Goal: Communication & Community: Answer question/provide support

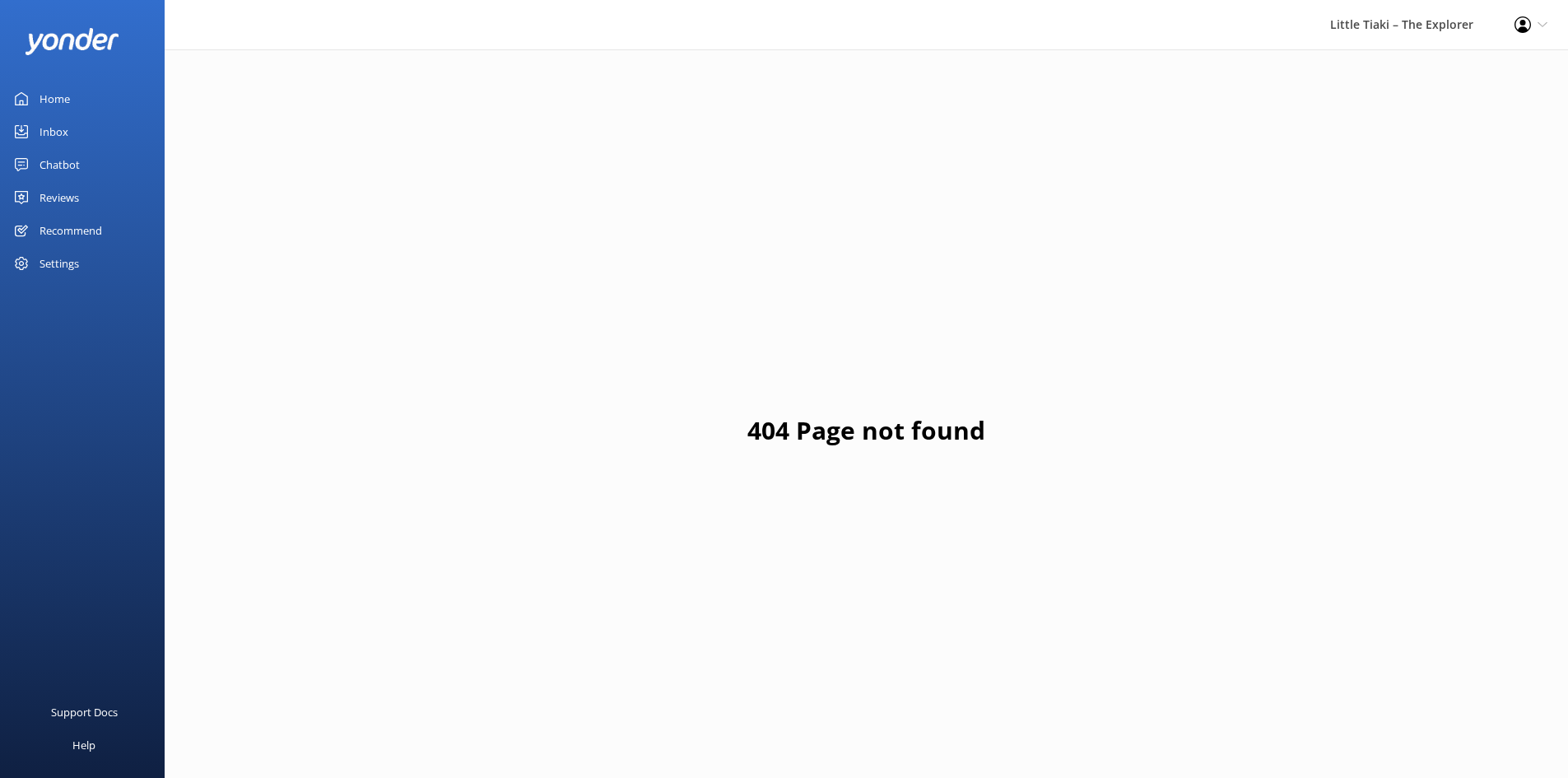
click at [91, 130] on link "Inbox" at bounding box center [82, 132] width 165 height 33
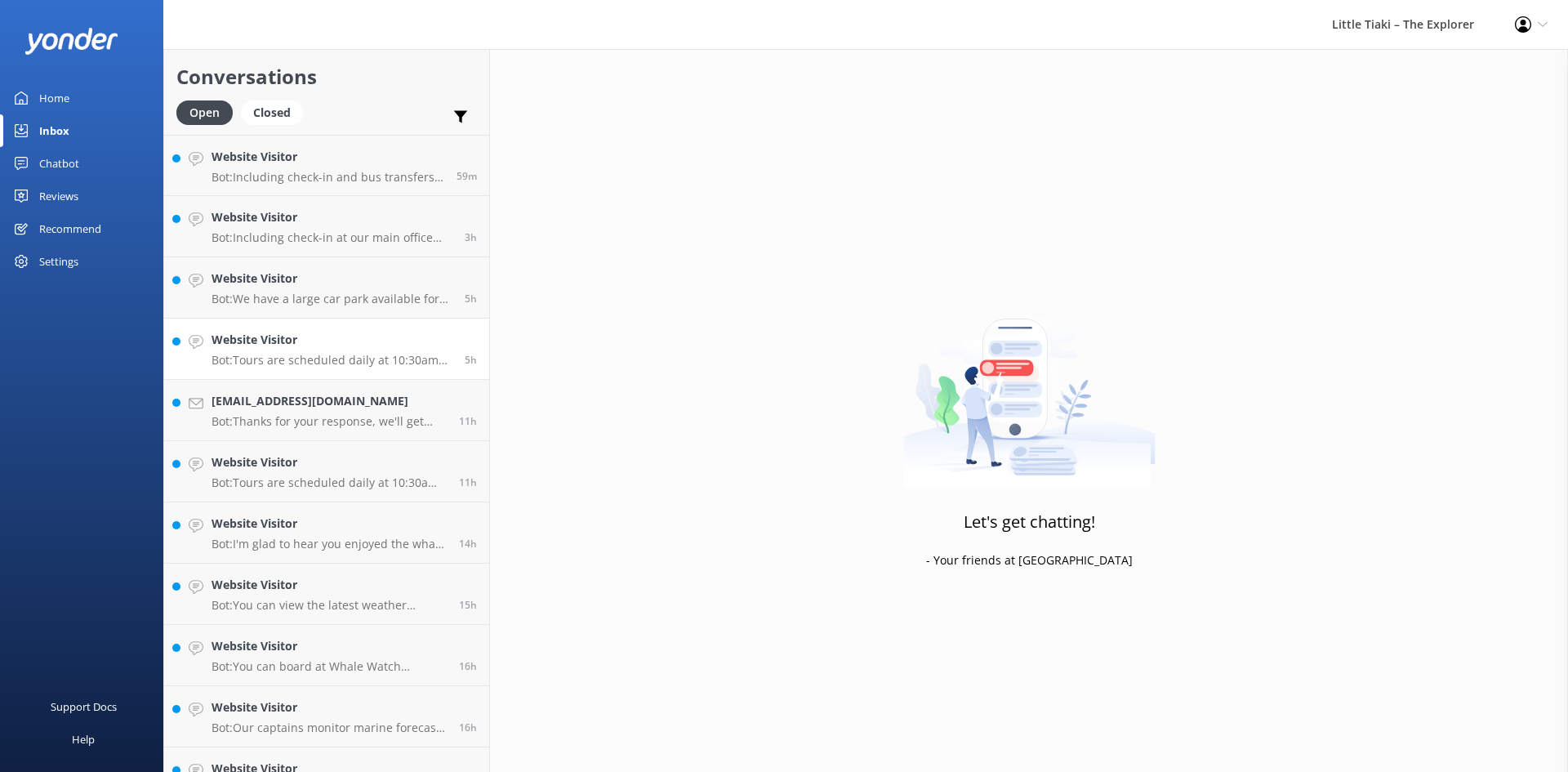
click at [475, 323] on link "Website Visitor Bot: Tours are scheduled daily at 10:30am year-round. Additiona…" at bounding box center [327, 348] width 325 height 61
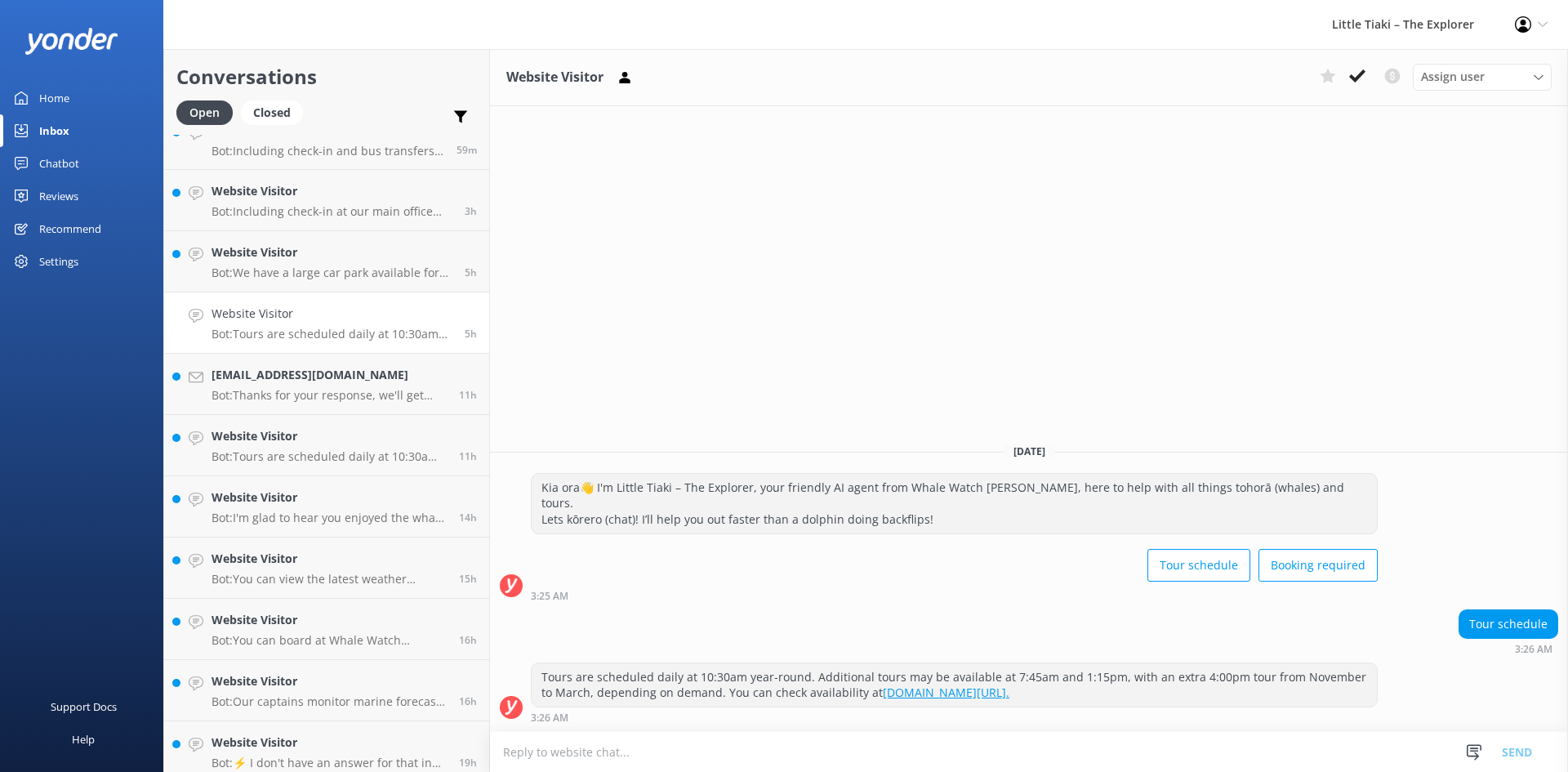
scroll to position [37, 0]
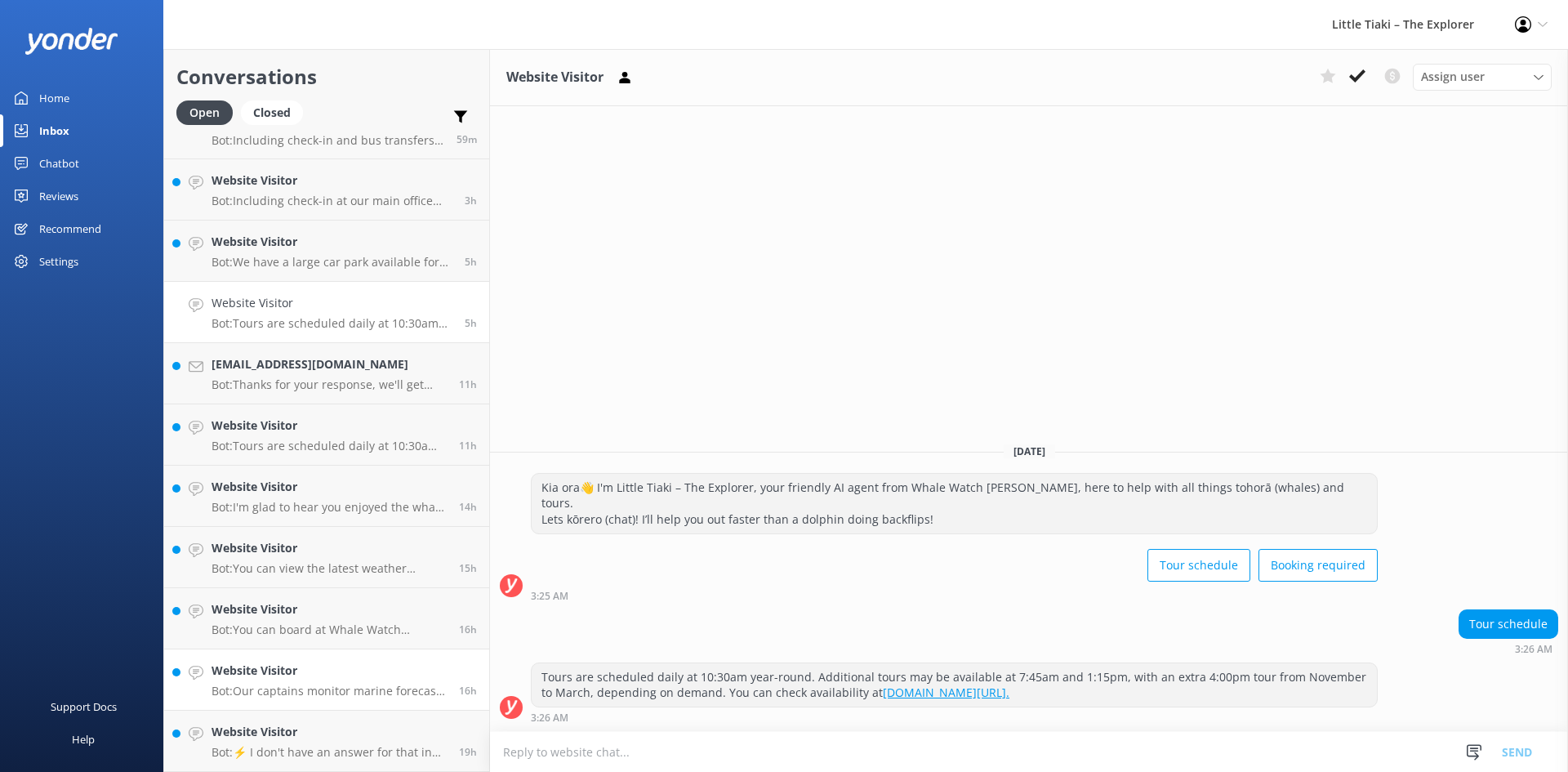
drag, startPoint x: 371, startPoint y: 730, endPoint x: 391, endPoint y: 685, distance: 49.2
click at [371, 730] on h4 "Website Visitor" at bounding box center [329, 731] width 235 height 18
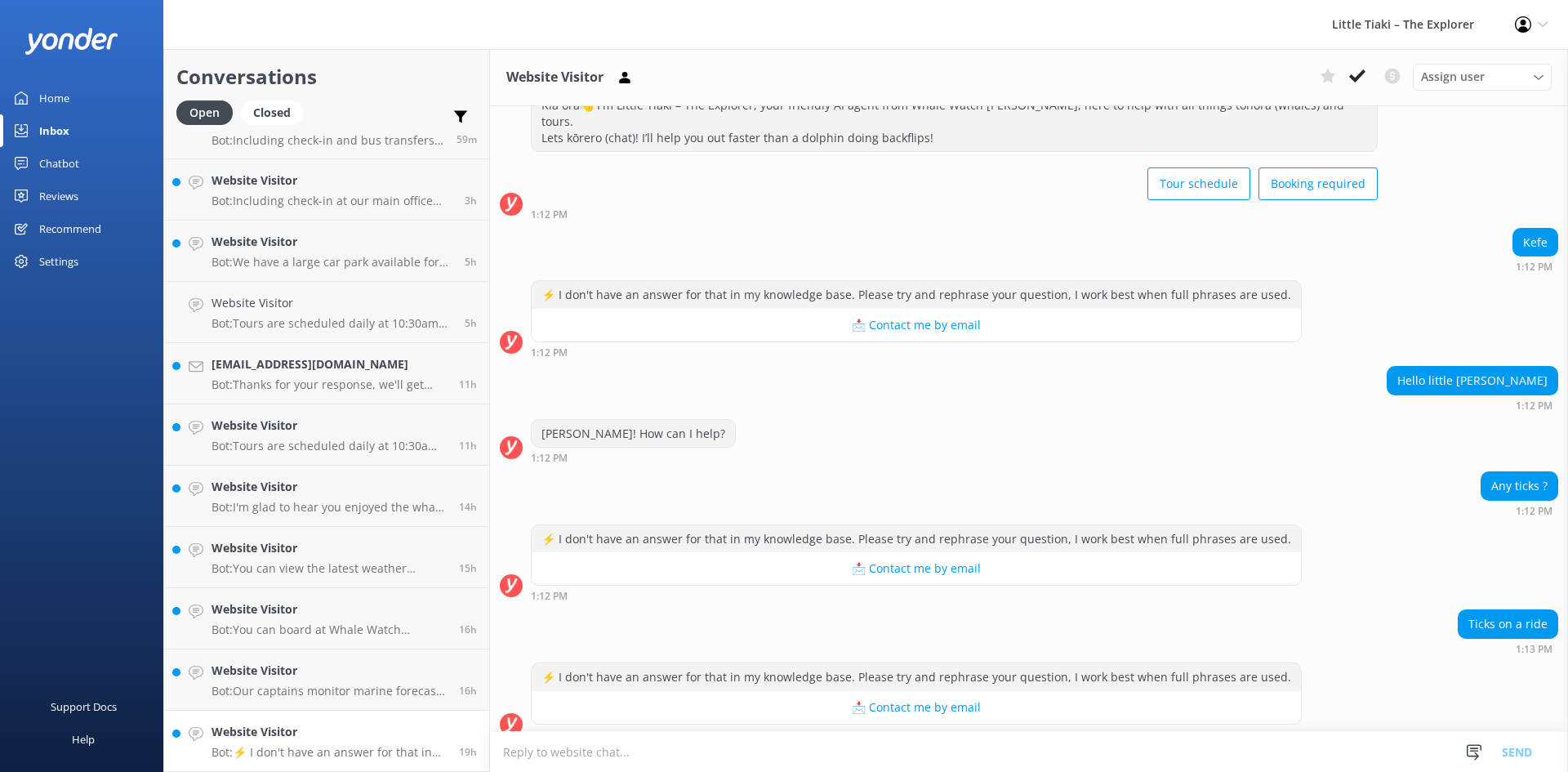
scroll to position [59, 0]
drag, startPoint x: 1352, startPoint y: 67, endPoint x: 1275, endPoint y: 56, distance: 77.8
click at [1348, 66] on button at bounding box center [1357, 75] width 29 height 24
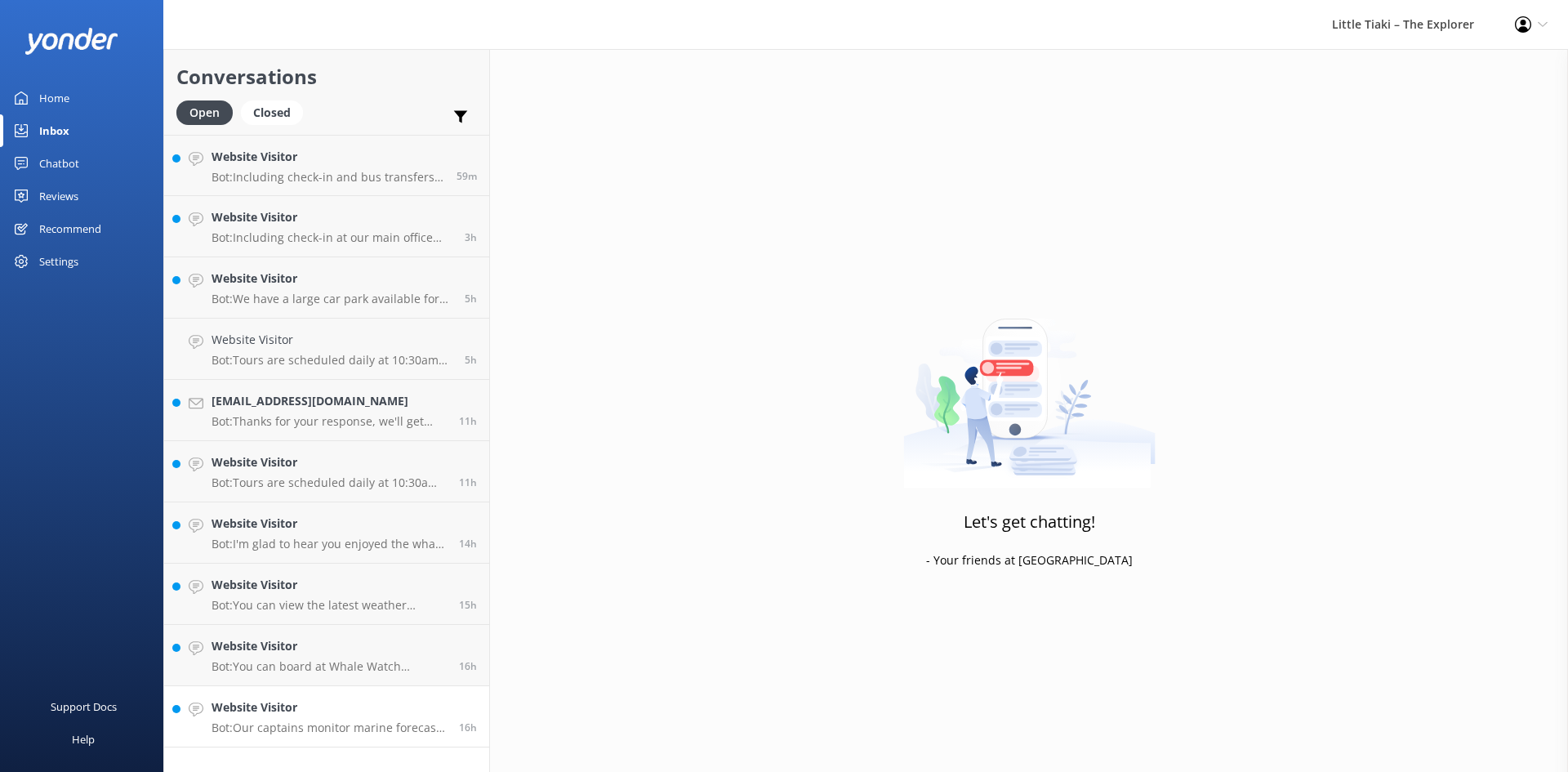
click at [277, 697] on link "Website Visitor Bot: Our captains monitor marine forecasts closely. You can vie…" at bounding box center [327, 716] width 325 height 61
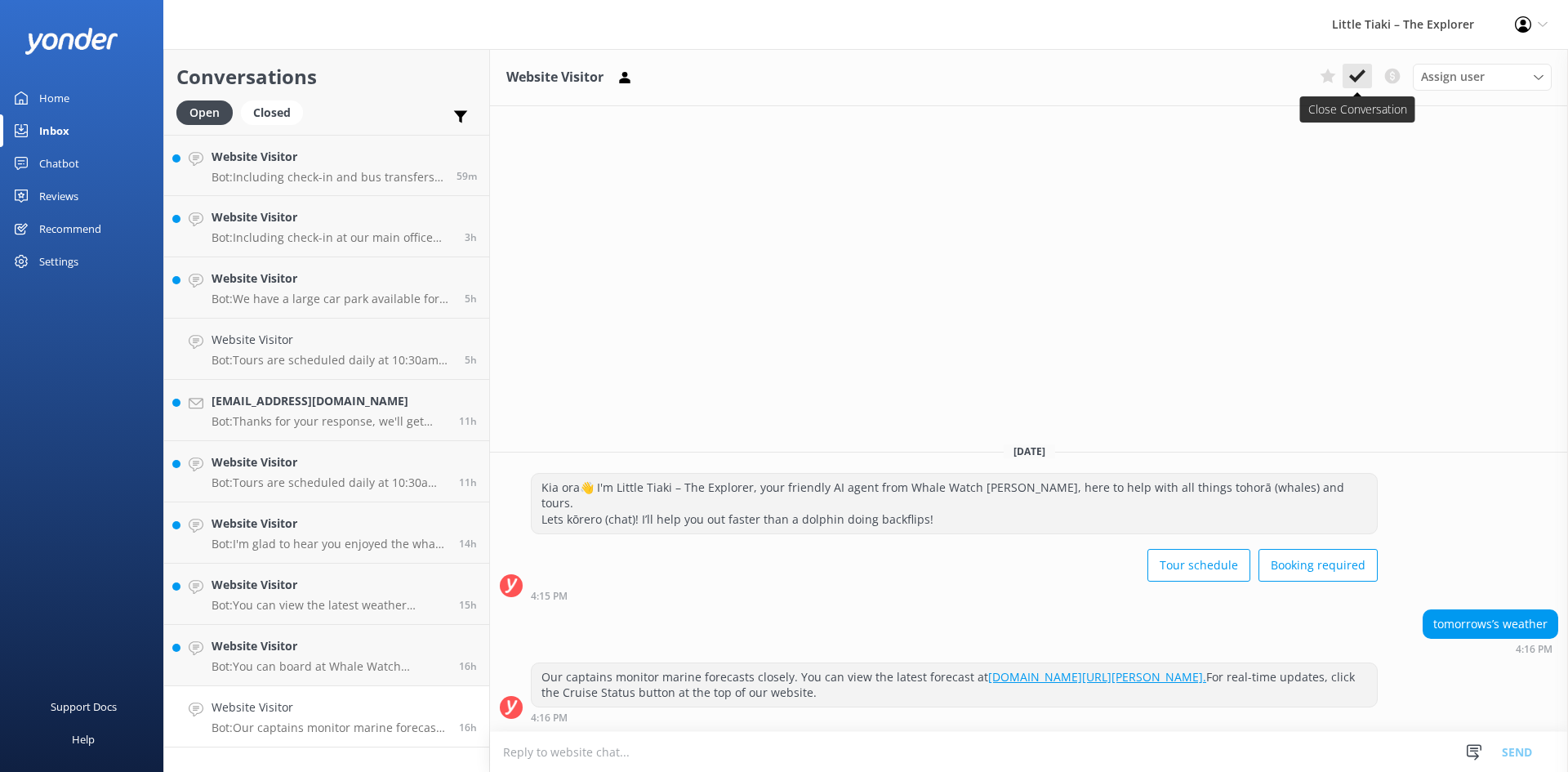
drag, startPoint x: 1356, startPoint y: 83, endPoint x: 1307, endPoint y: 136, distance: 72.2
click at [1354, 83] on icon at bounding box center [1356, 75] width 16 height 16
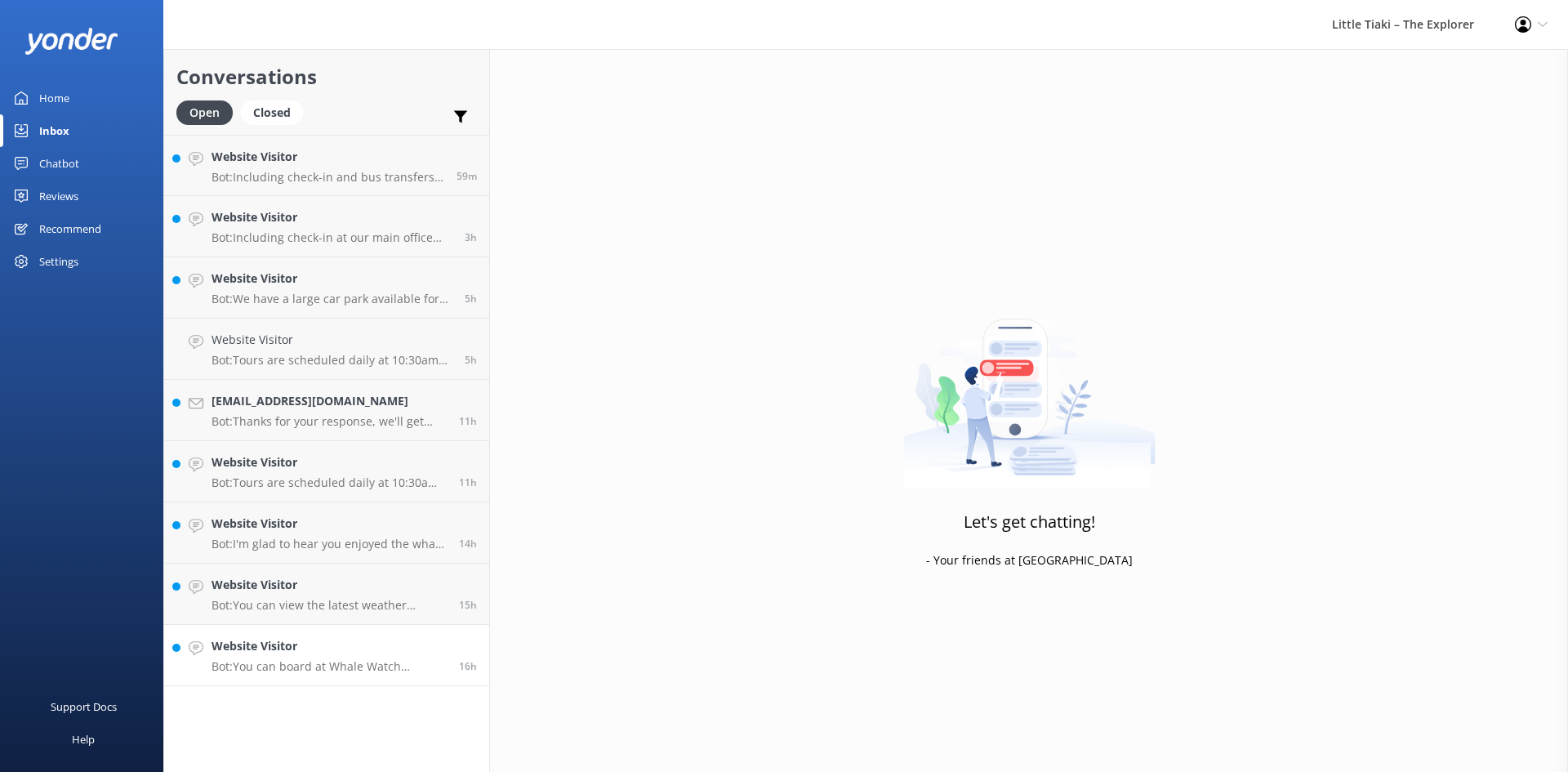
click at [423, 670] on p "Bot: You can board at [GEOGRAPHIC_DATA], located on [GEOGRAPHIC_DATA], [STREET_…" at bounding box center [329, 666] width 235 height 15
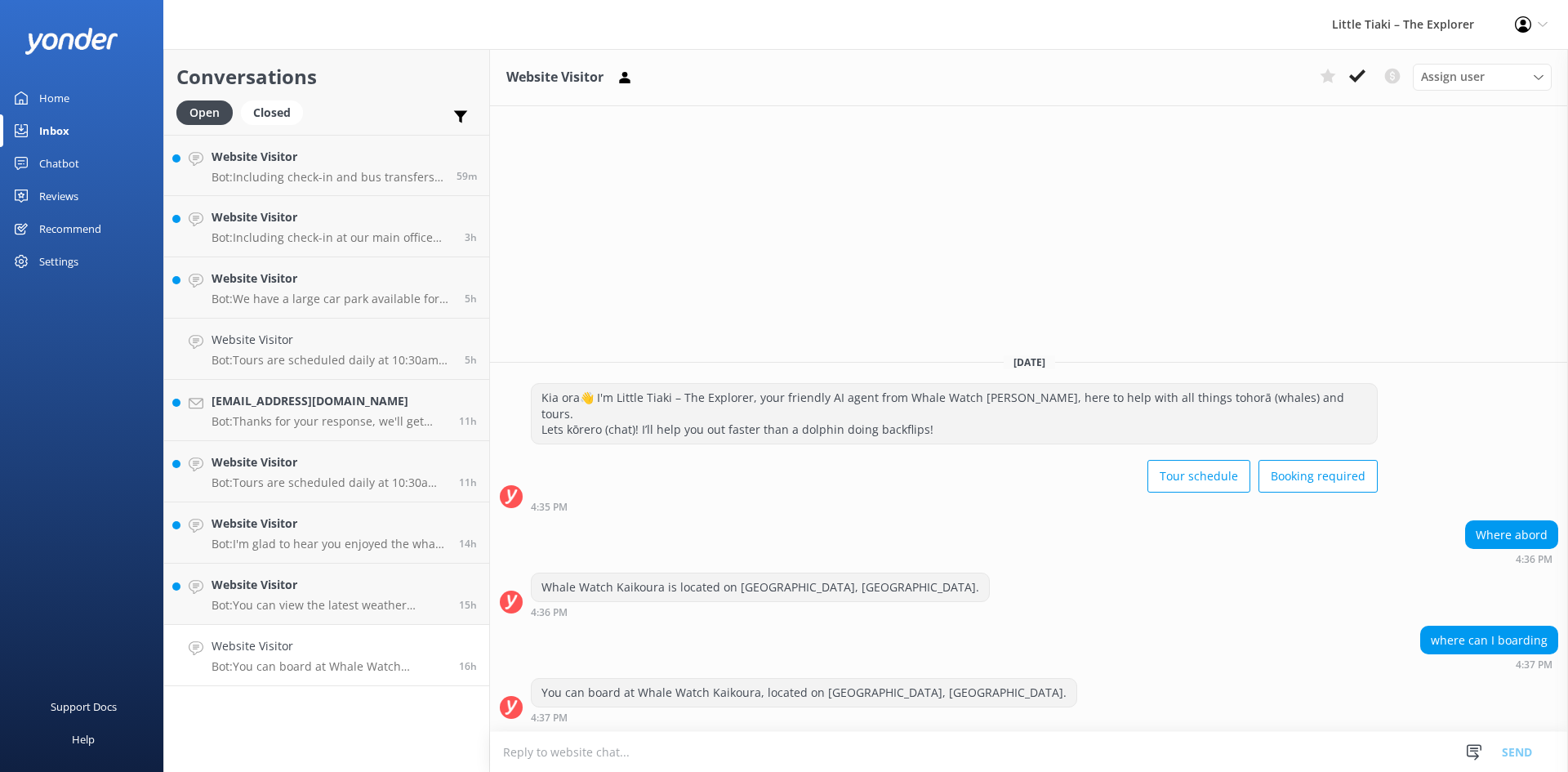
click at [1343, 88] on div "Assign user Customer Support Wiremu Stone Abba kahu [PERSON_NAME] [PERSON_NAME]…" at bounding box center [1432, 76] width 238 height 26
click at [408, 643] on h4 "Website Visitor" at bounding box center [329, 645] width 235 height 18
click at [1352, 70] on icon at bounding box center [1356, 75] width 16 height 16
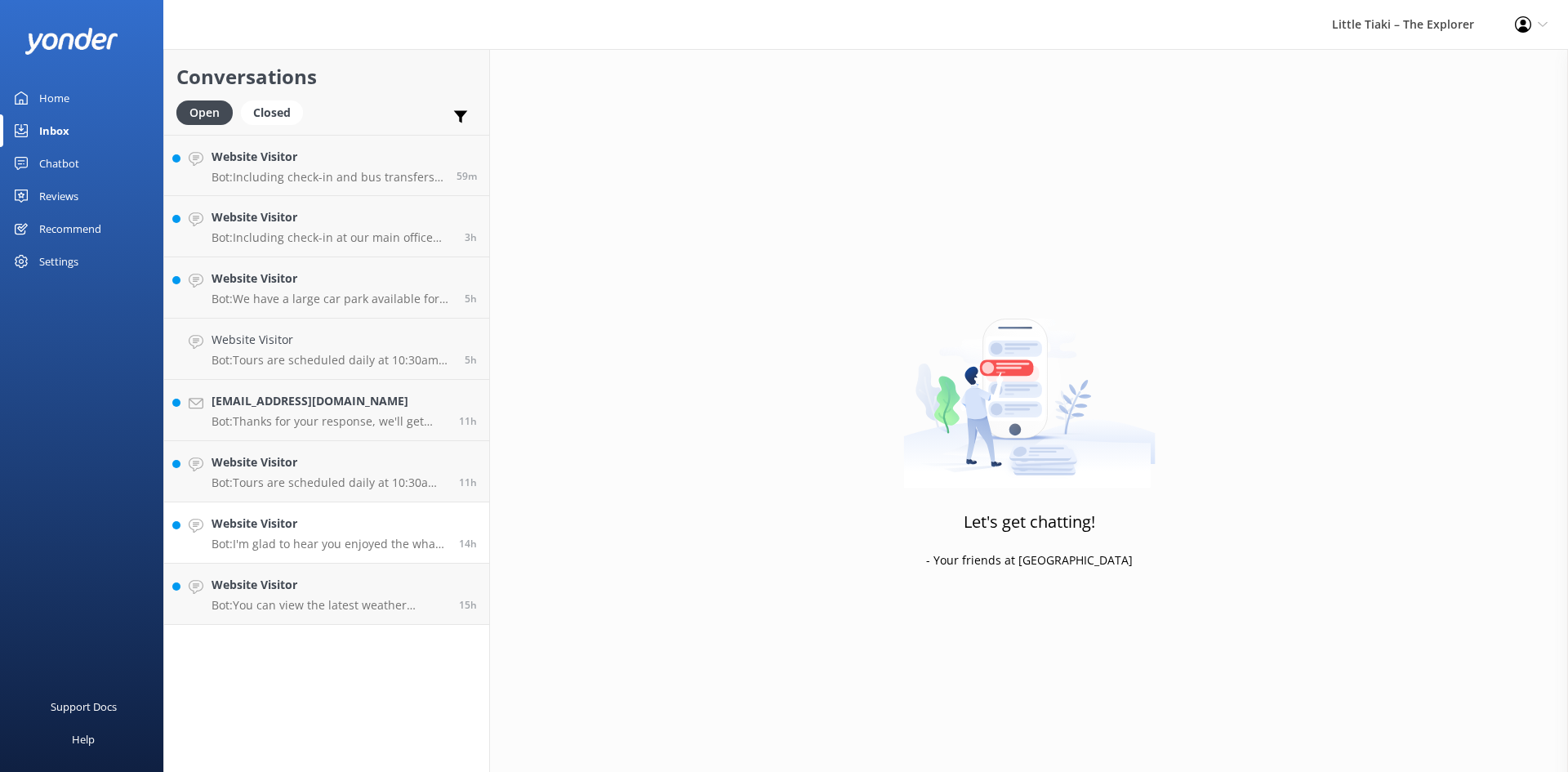
click at [316, 549] on p "Bot: I'm glad to hear you enjoyed the whale watching experience! For purchasing…" at bounding box center [329, 544] width 235 height 15
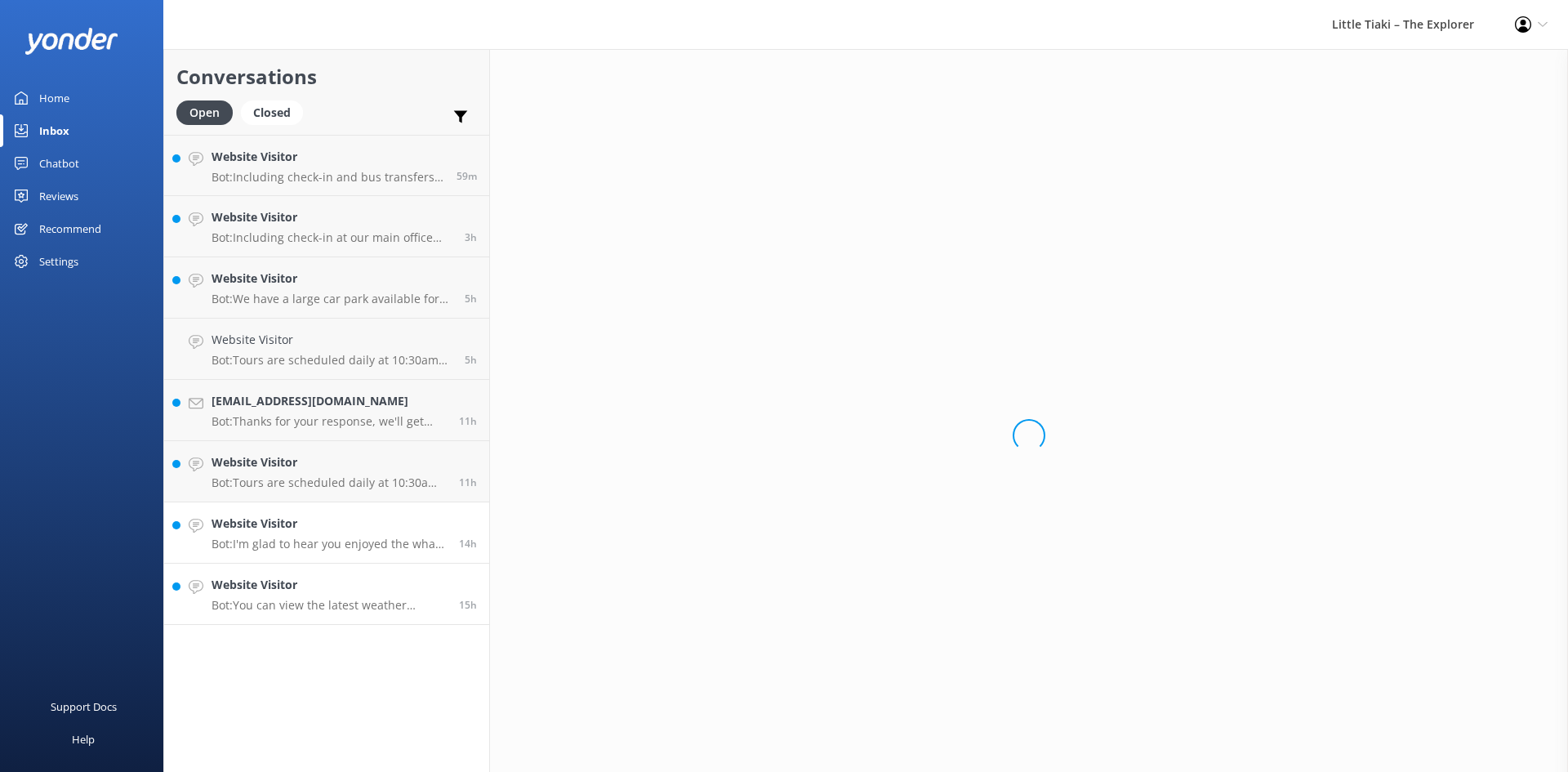
click at [339, 583] on h4 "Website Visitor" at bounding box center [329, 584] width 235 height 18
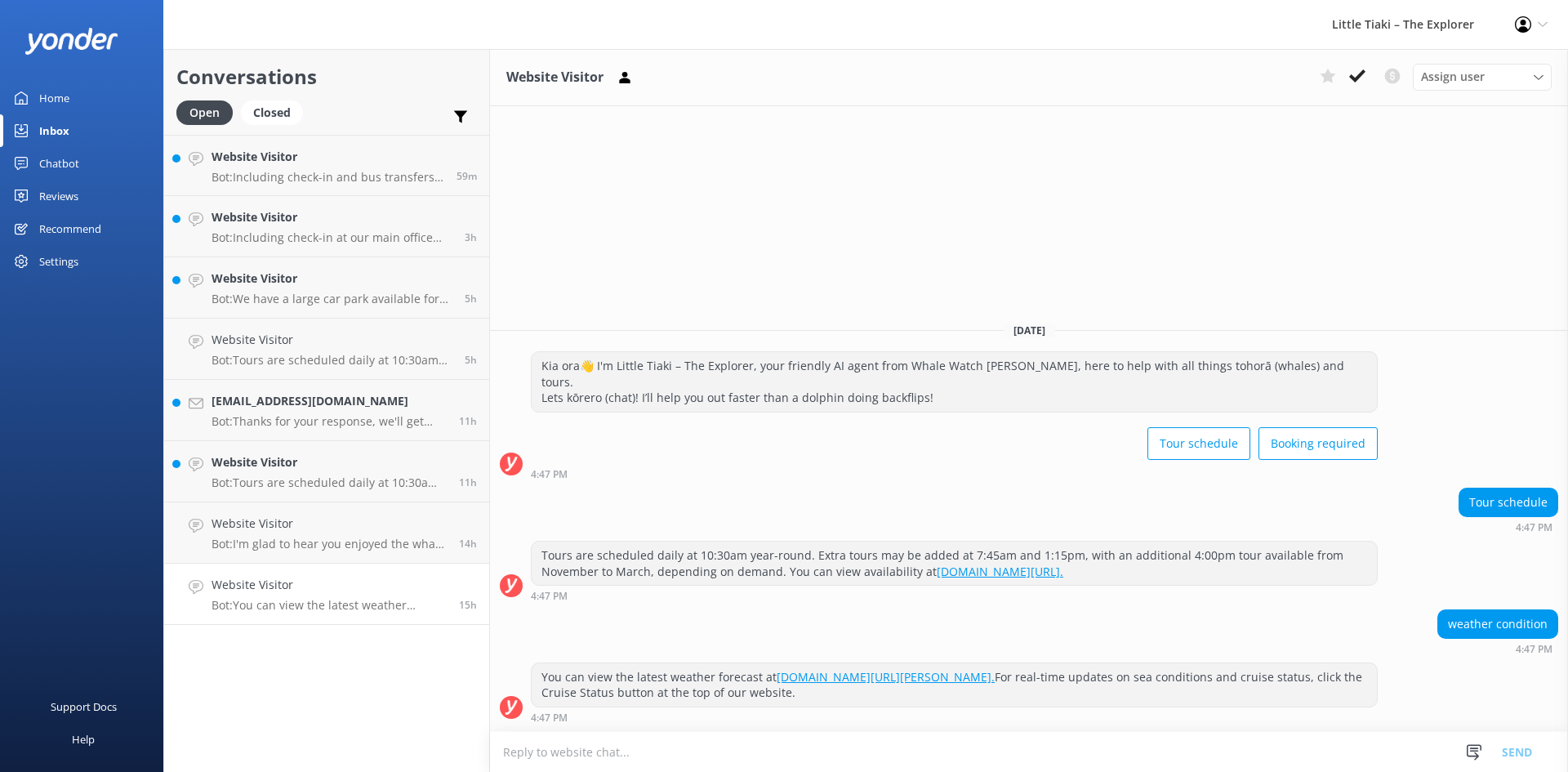
click at [370, 603] on p "Bot: You can view the latest weather forecast at [DOMAIN_NAME][URL][PERSON_NAME…" at bounding box center [329, 605] width 235 height 15
drag, startPoint x: 386, startPoint y: 531, endPoint x: 387, endPoint y: 547, distance: 16.0
click at [387, 531] on h4 "Website Visitor" at bounding box center [329, 523] width 235 height 18
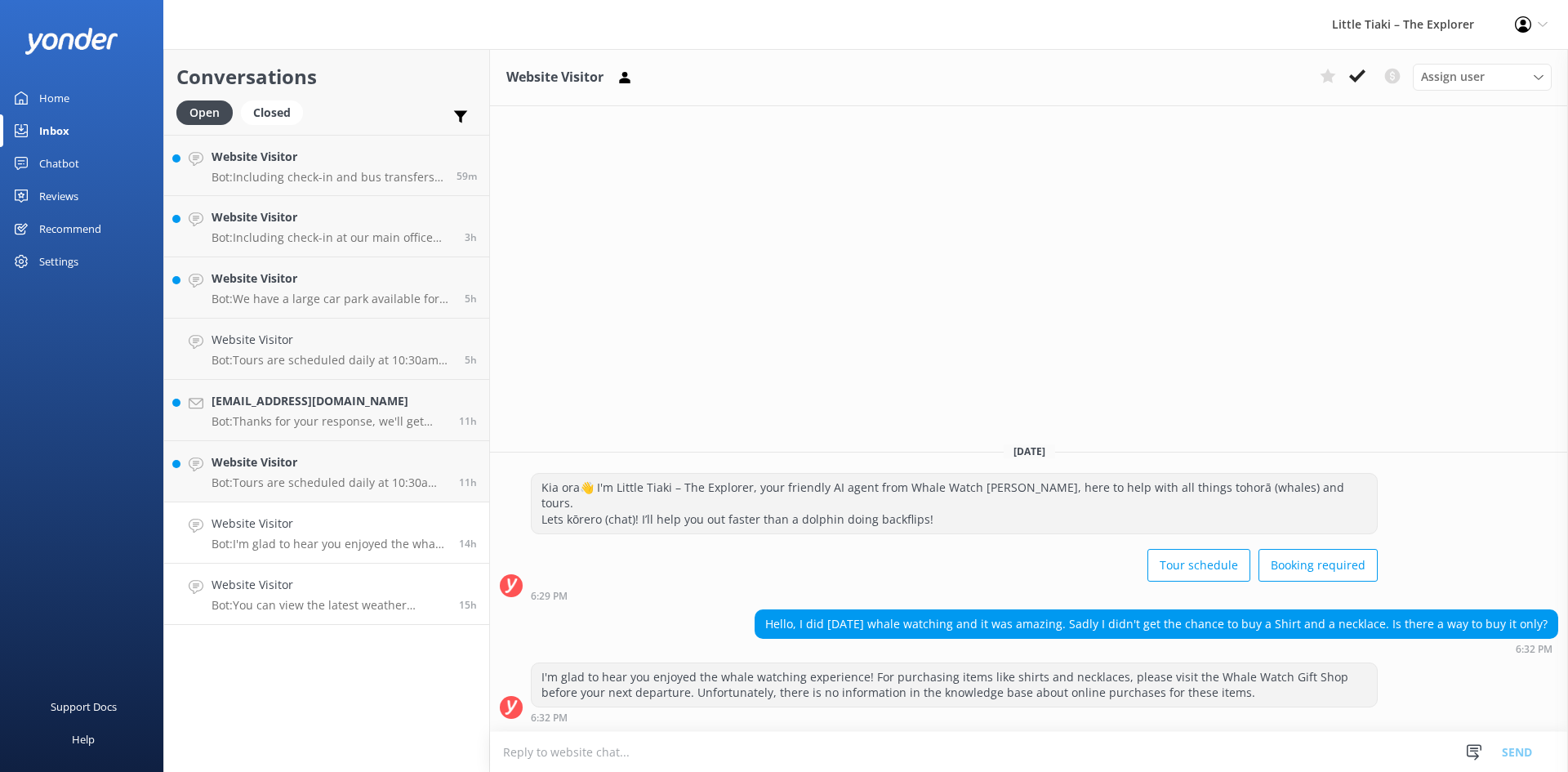
click at [416, 574] on link "Website Visitor Bot: You can view the latest weather forecast at [DOMAIN_NAME][…" at bounding box center [327, 593] width 325 height 61
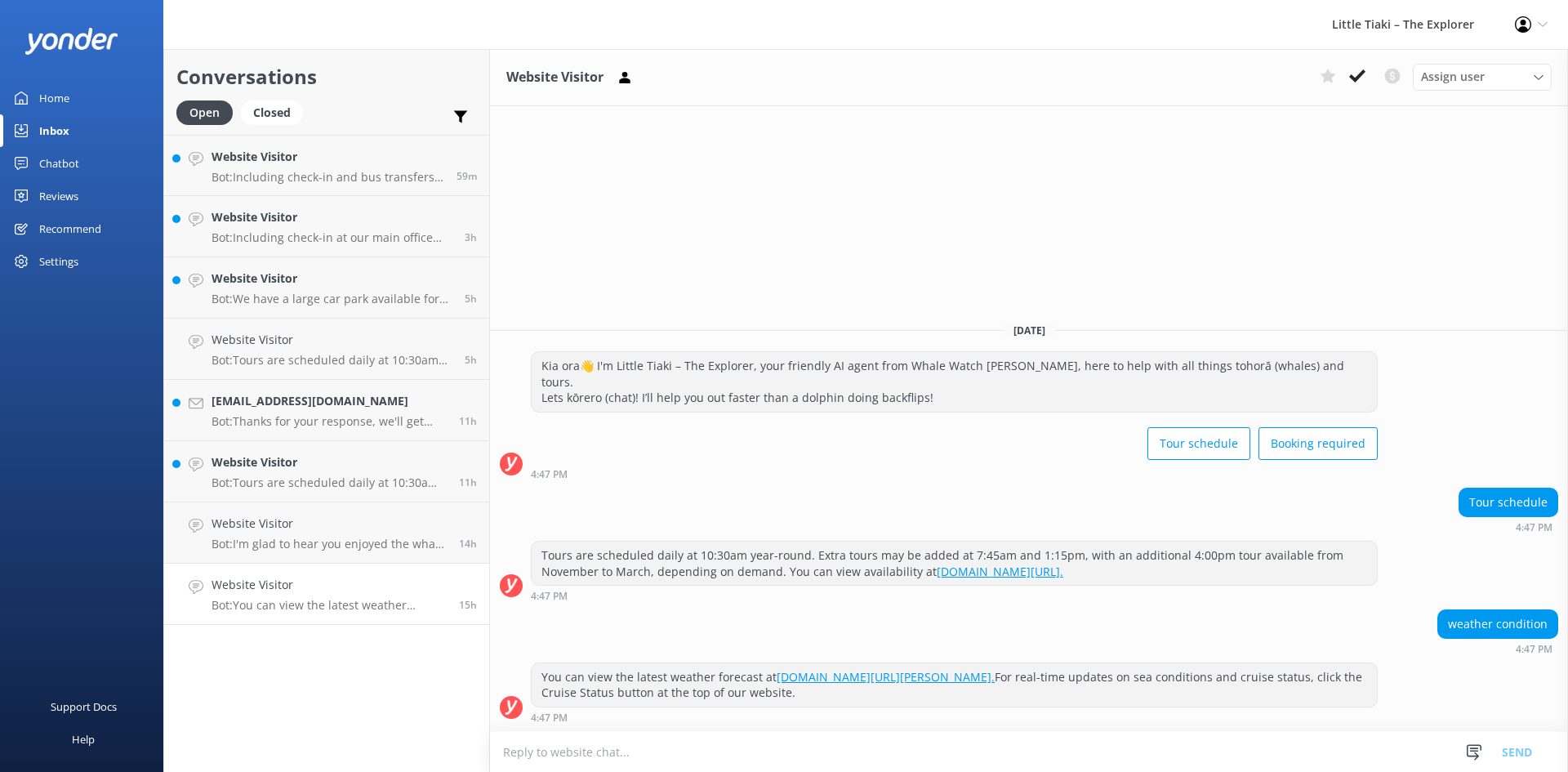
click at [455, 579] on div "15h" at bounding box center [461, 593] width 30 height 36
click at [1365, 74] on button at bounding box center [1357, 75] width 29 height 24
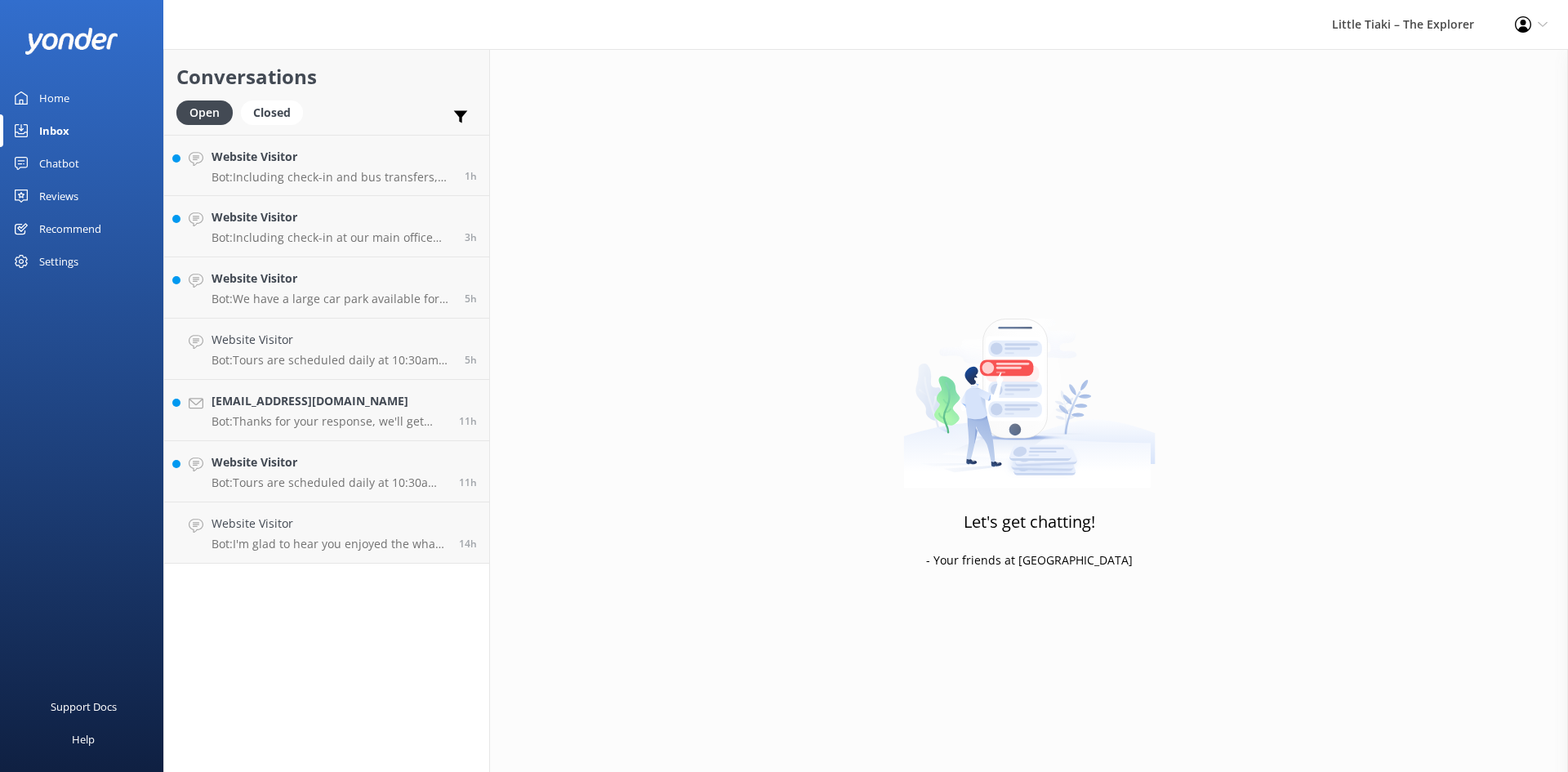
click at [418, 604] on div "Conversations Open Closed Important Converted Assigned to me Unassigned Website…" at bounding box center [327, 410] width 327 height 723
click at [406, 546] on p "Bot: I'm glad to hear you enjoyed the whale watching experience! For purchasing…" at bounding box center [329, 544] width 235 height 15
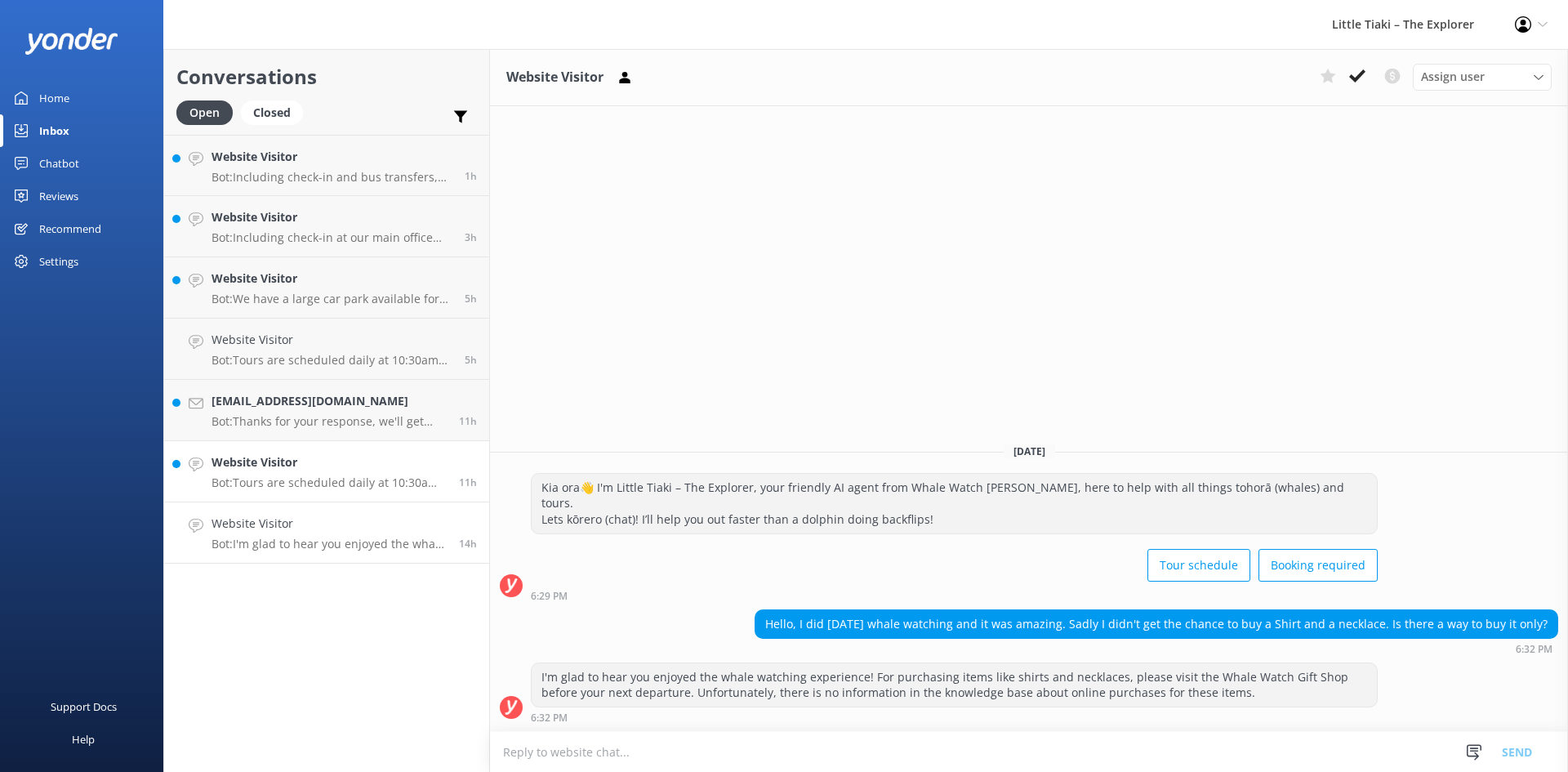
click at [374, 472] on div "Website Visitor Bot: Tours are scheduled daily at 10:30am year-round. Depending…" at bounding box center [329, 470] width 235 height 36
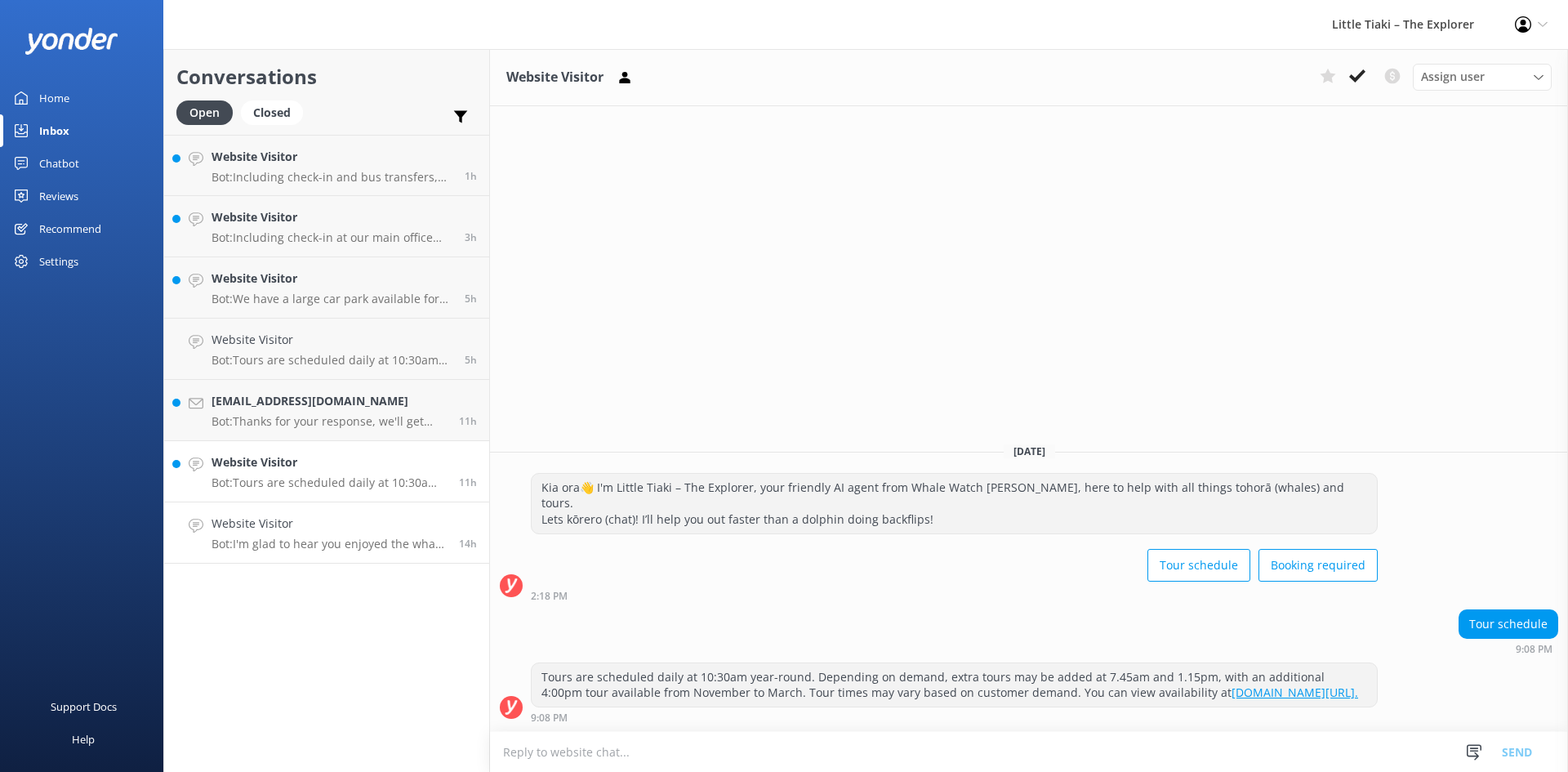
click at [370, 532] on h4 "Website Visitor" at bounding box center [329, 523] width 235 height 18
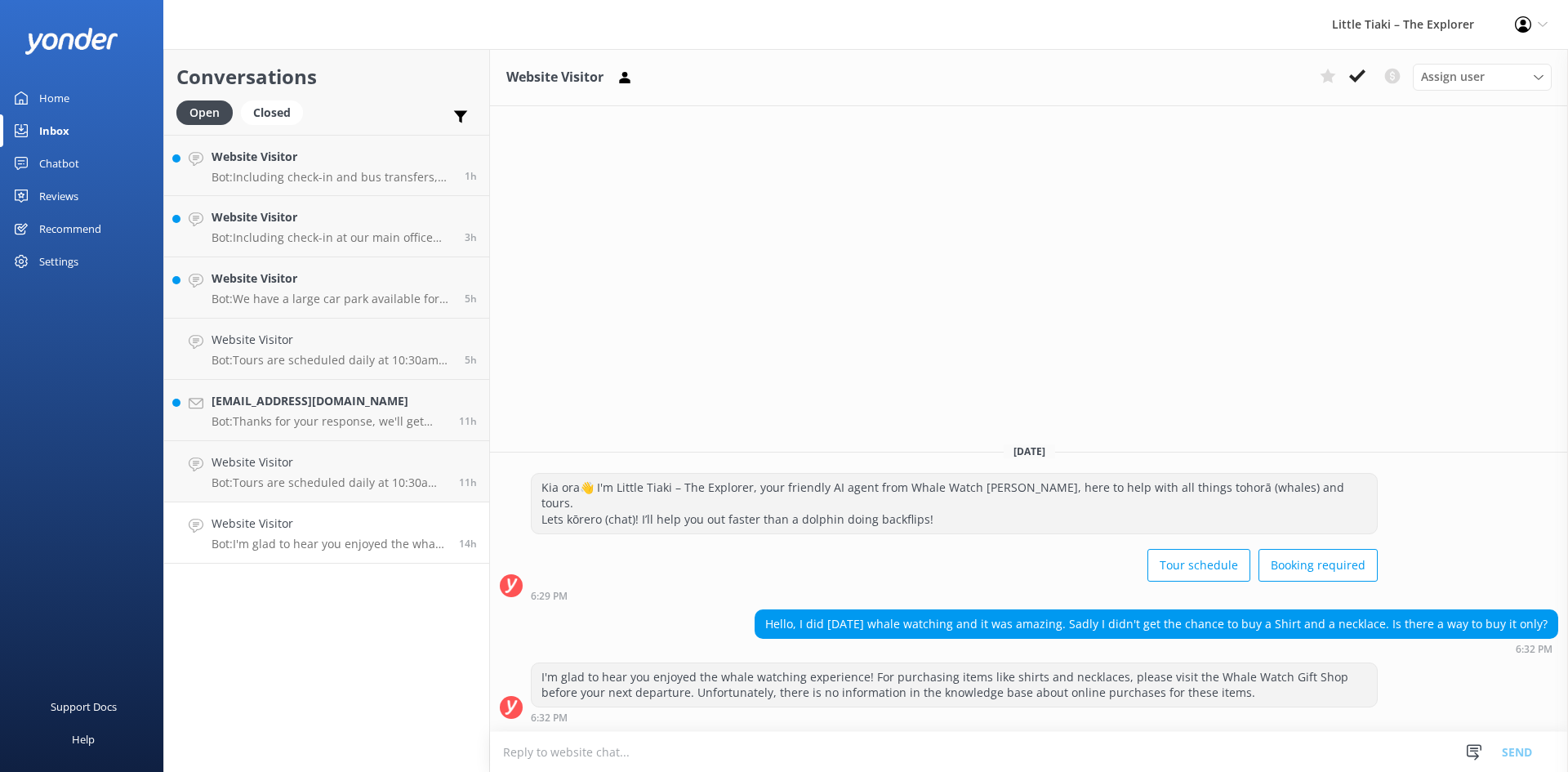
click at [563, 757] on textarea at bounding box center [1028, 751] width 1078 height 40
click at [314, 472] on div "Website Visitor Bot: Tours are scheduled daily at 10:30am year-round. Depending…" at bounding box center [329, 470] width 235 height 36
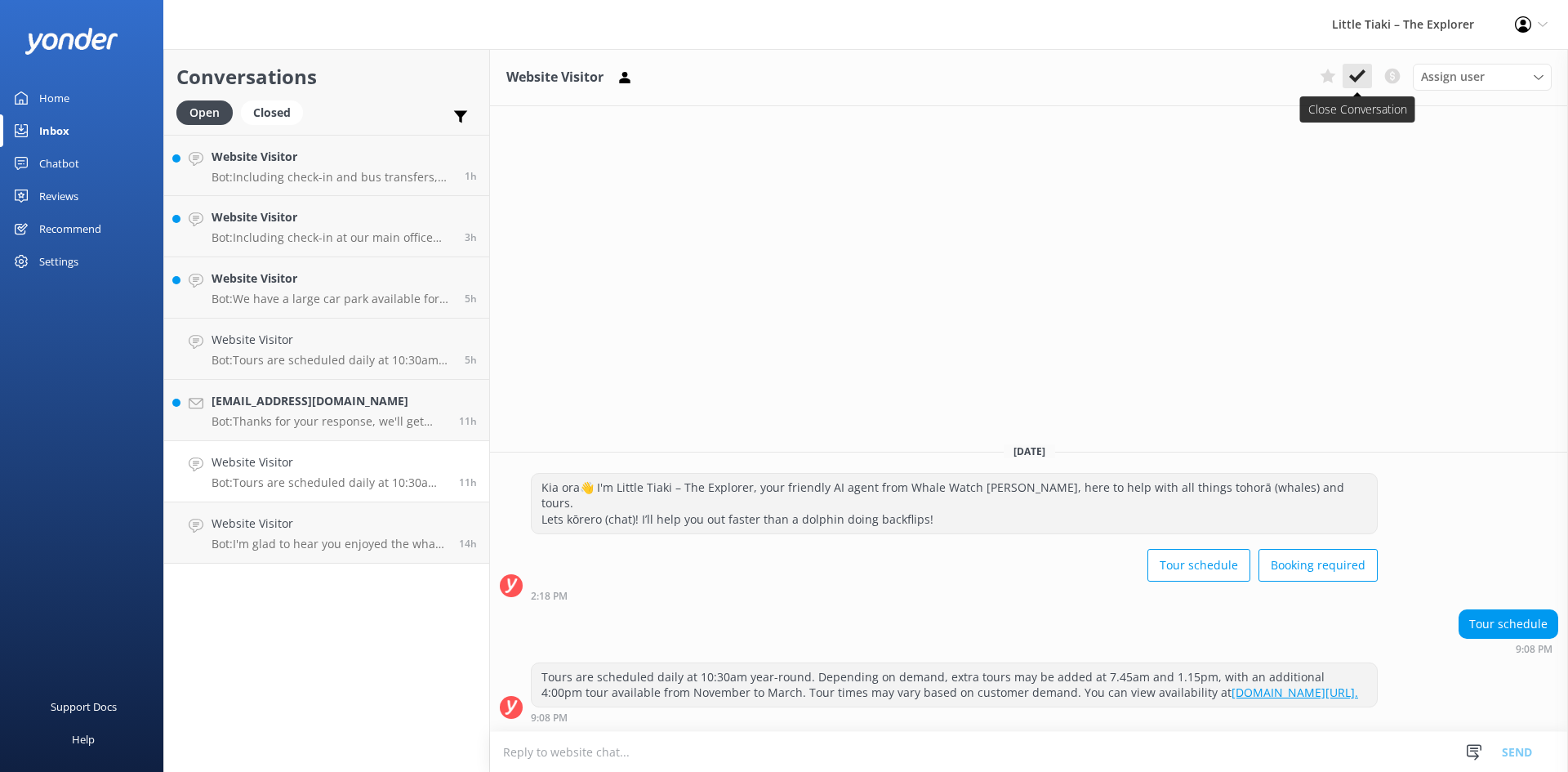
click at [1346, 81] on button at bounding box center [1357, 75] width 29 height 24
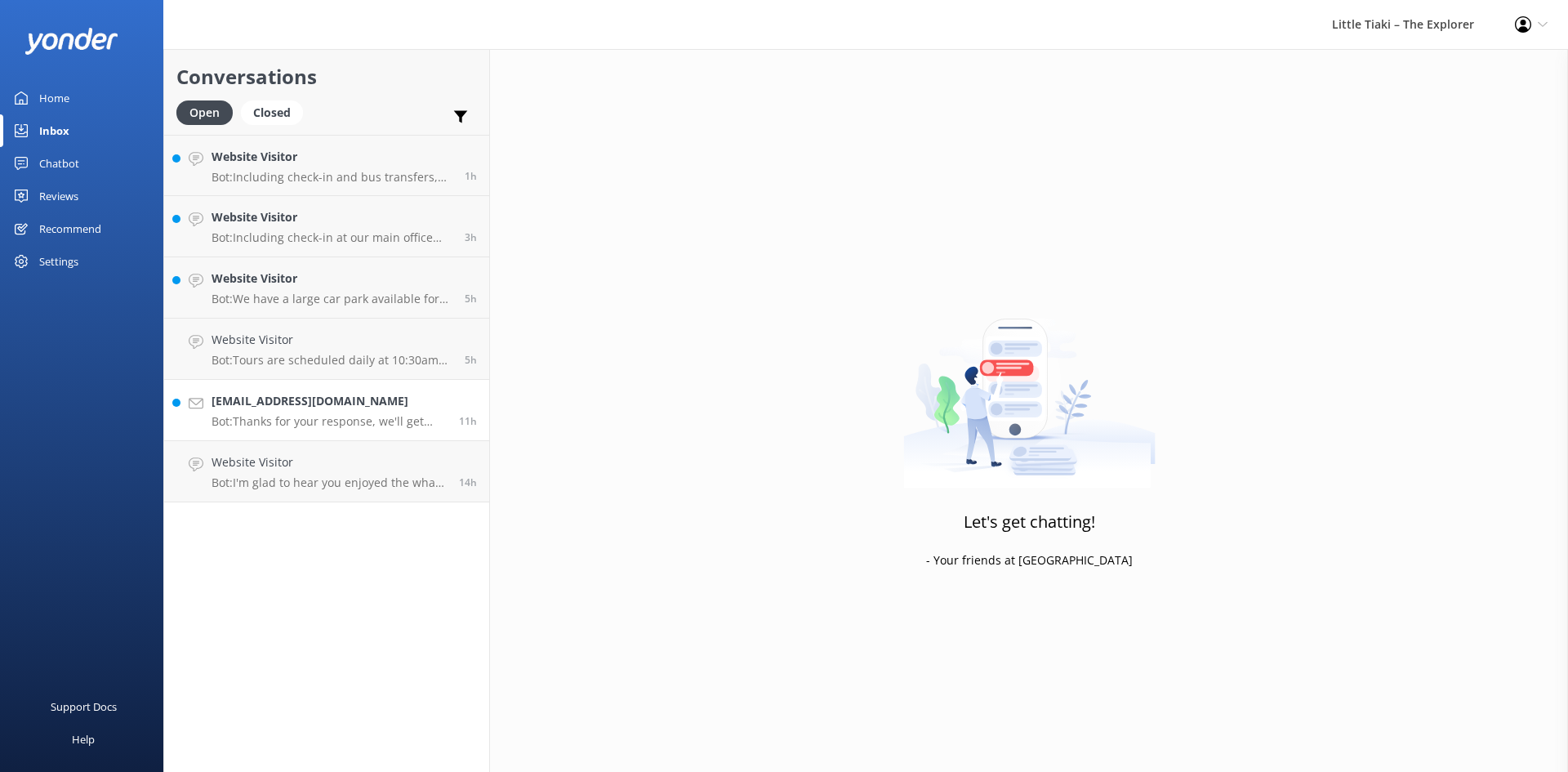
click at [330, 396] on h4 "[EMAIL_ADDRESS][DOMAIN_NAME]" at bounding box center [329, 401] width 235 height 18
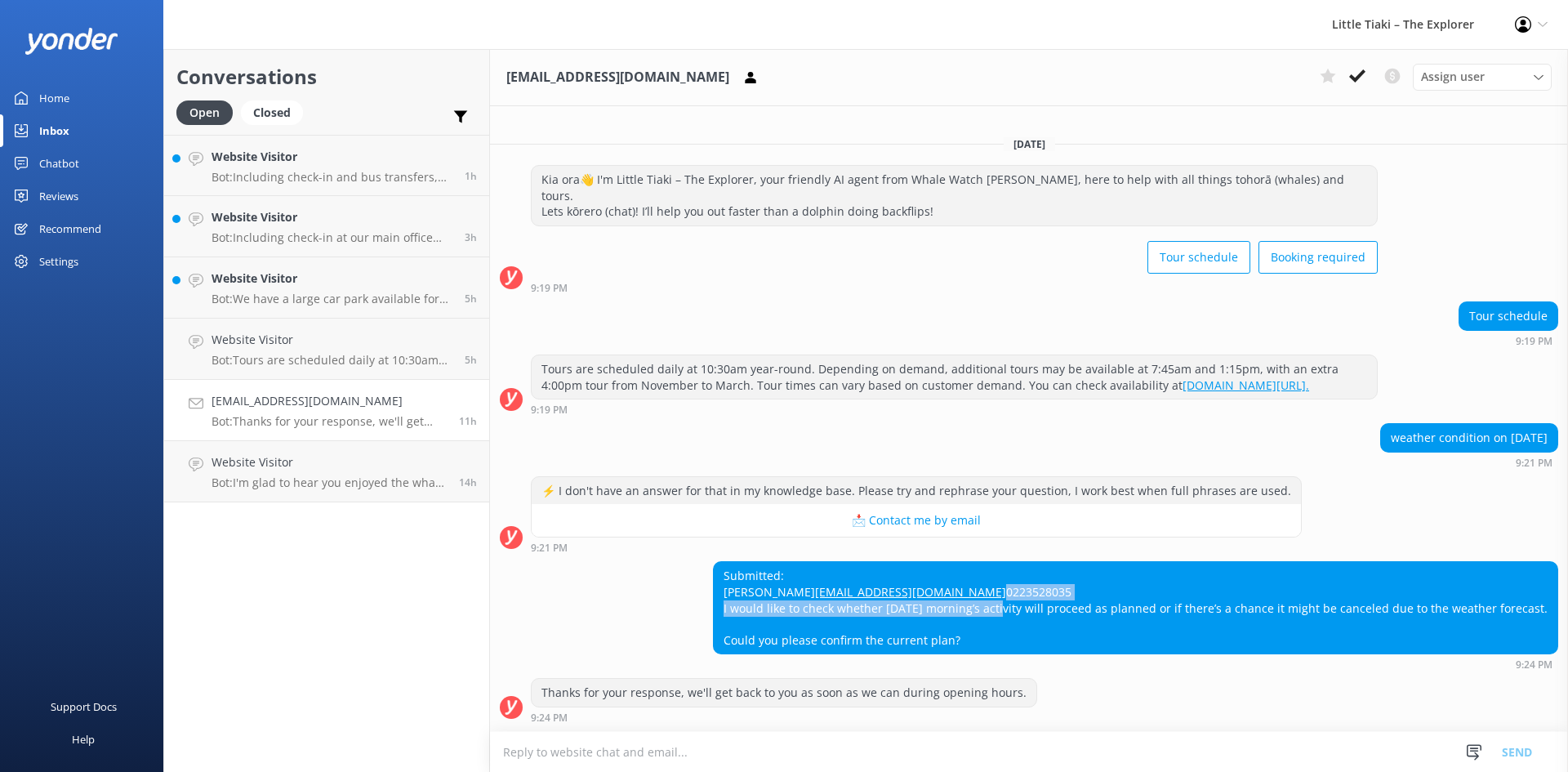
click at [1002, 613] on div "Submitted: Shixiaoye [EMAIL_ADDRESS][DOMAIN_NAME] 0223528035 I would like to ch…" at bounding box center [1136, 608] width 843 height 92
click at [603, 616] on div "Submitted: Shixiaoye [EMAIL_ADDRESS][DOMAIN_NAME] 0223528035 I would like to ch…" at bounding box center [1028, 615] width 1078 height 108
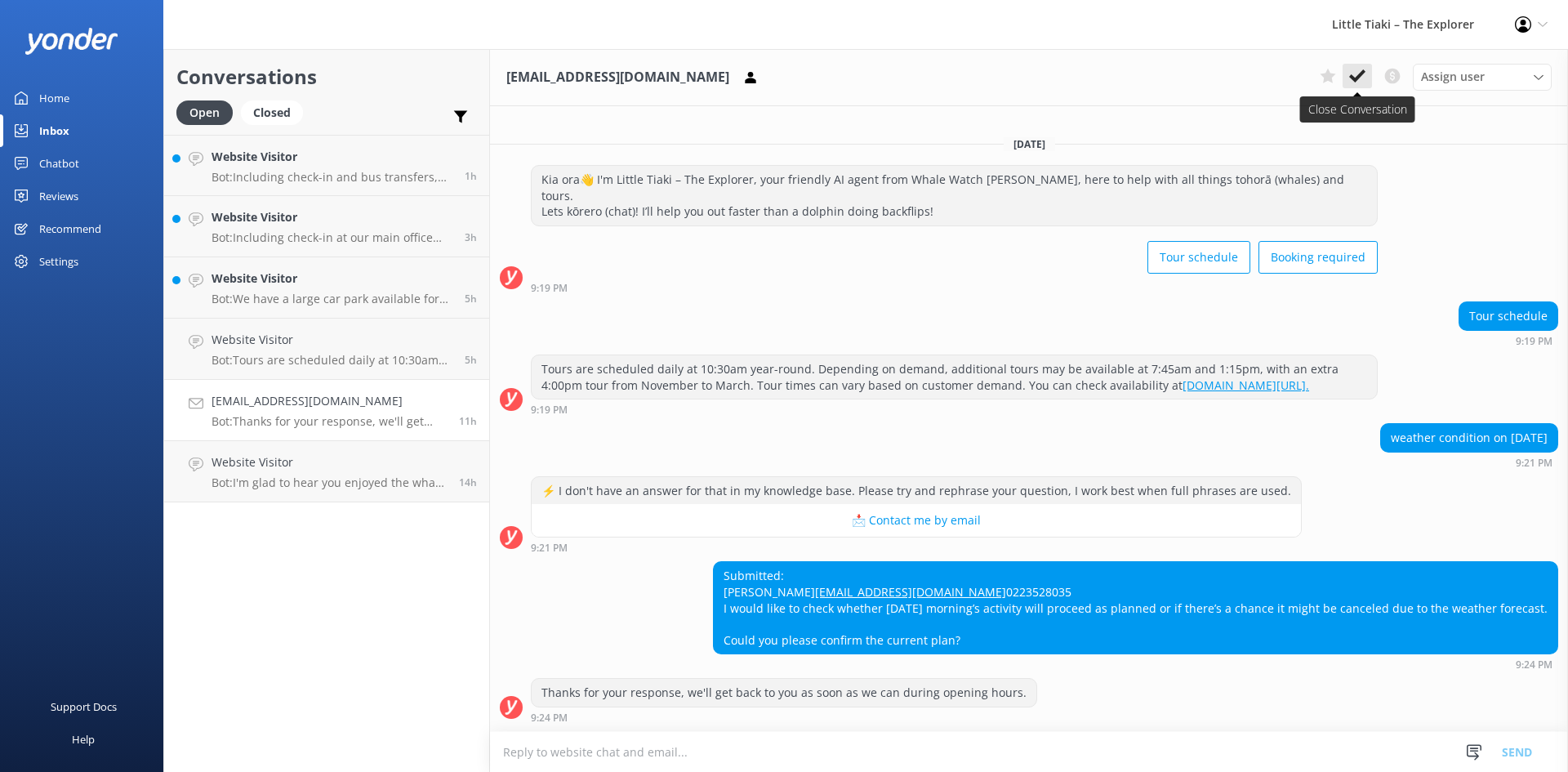
click at [1358, 71] on icon at bounding box center [1356, 75] width 16 height 16
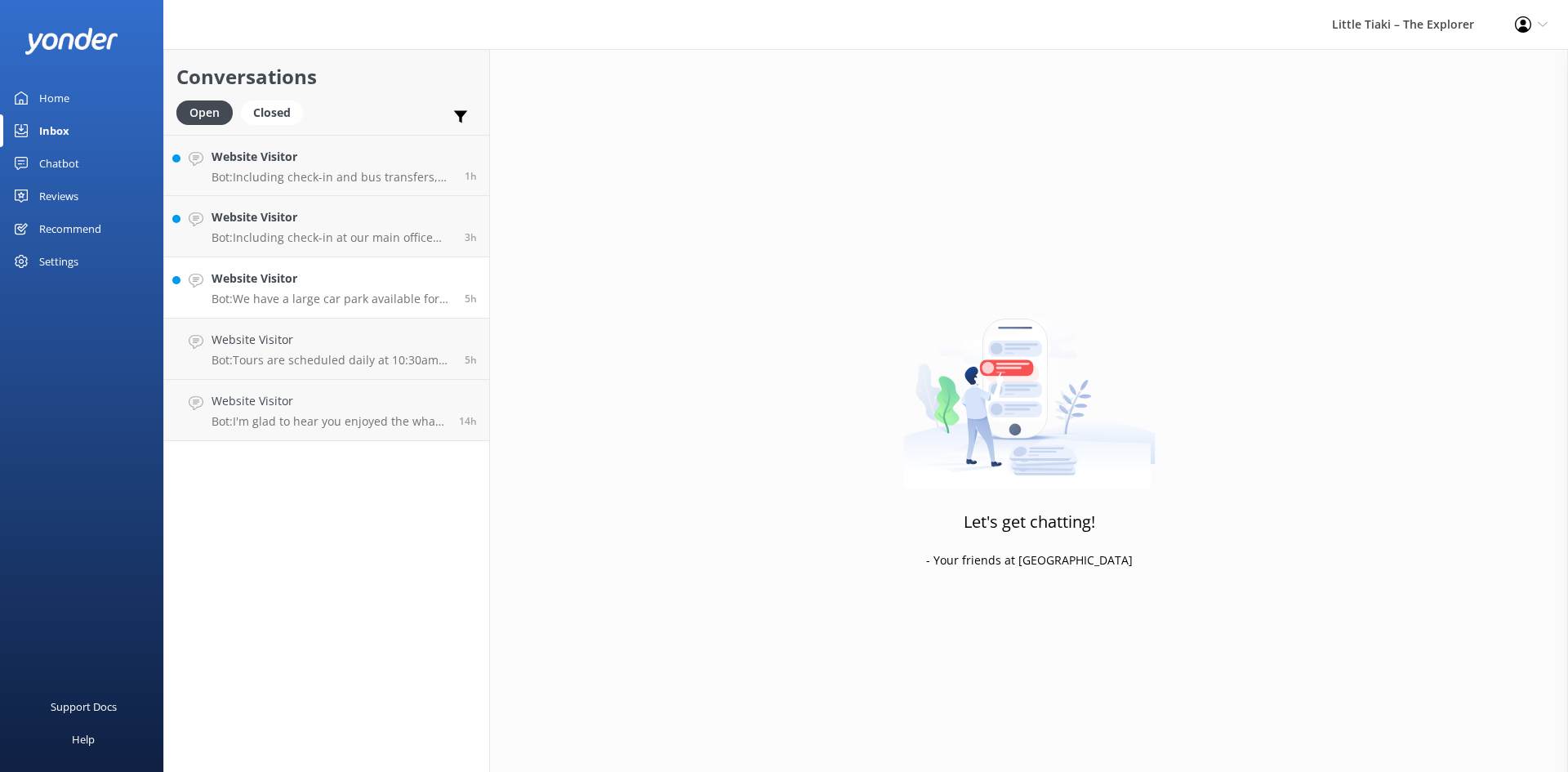
click at [422, 303] on p "Bot: We have a large car park available for manihiri (guests) during daylight h…" at bounding box center [332, 298] width 241 height 15
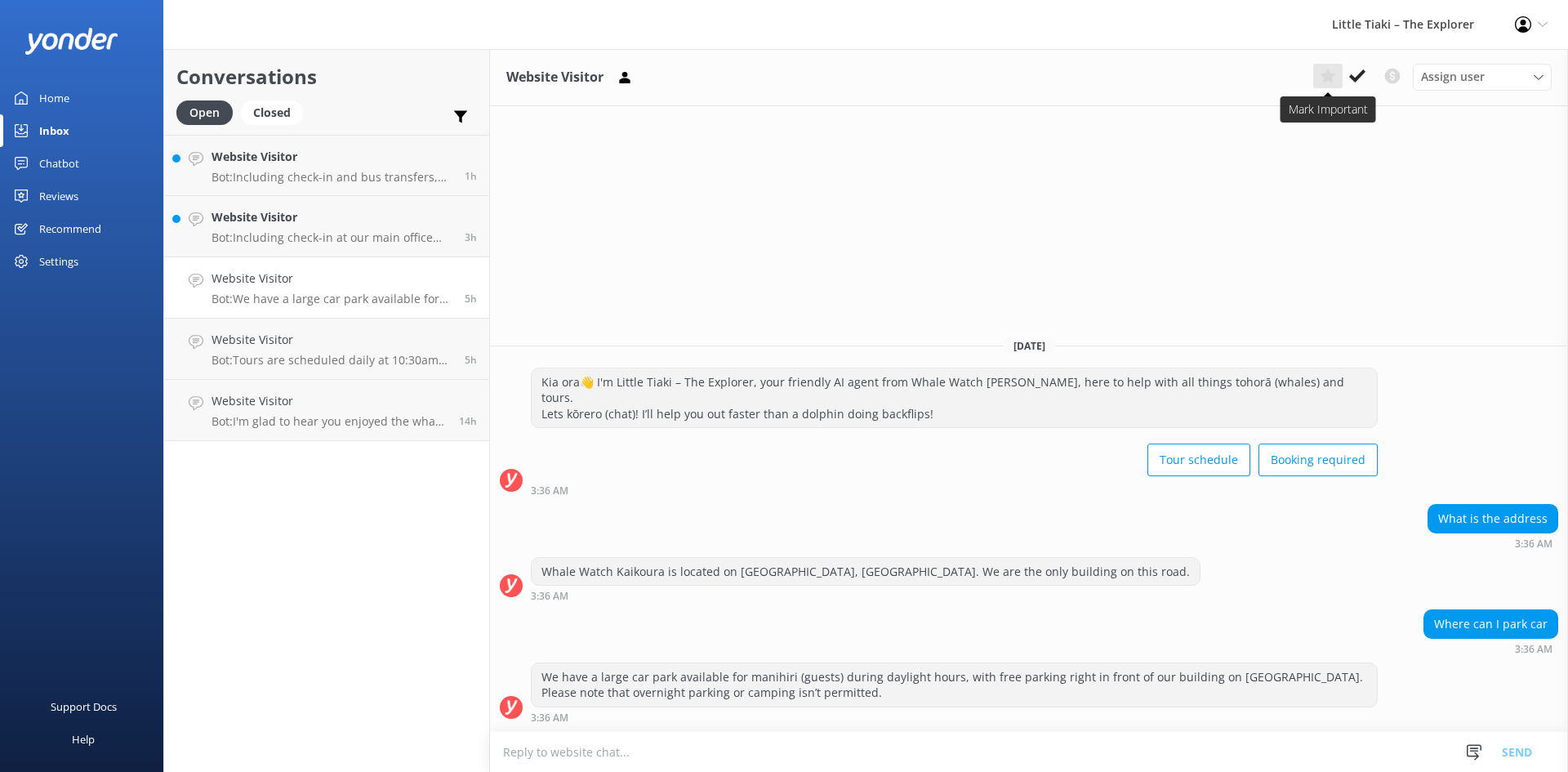
click at [1341, 78] on button at bounding box center [1327, 75] width 29 height 24
drag, startPoint x: 1336, startPoint y: 75, endPoint x: 1367, endPoint y: 81, distance: 31.6
click at [1335, 76] on button at bounding box center [1327, 75] width 29 height 24
click at [1366, 81] on button at bounding box center [1357, 75] width 29 height 24
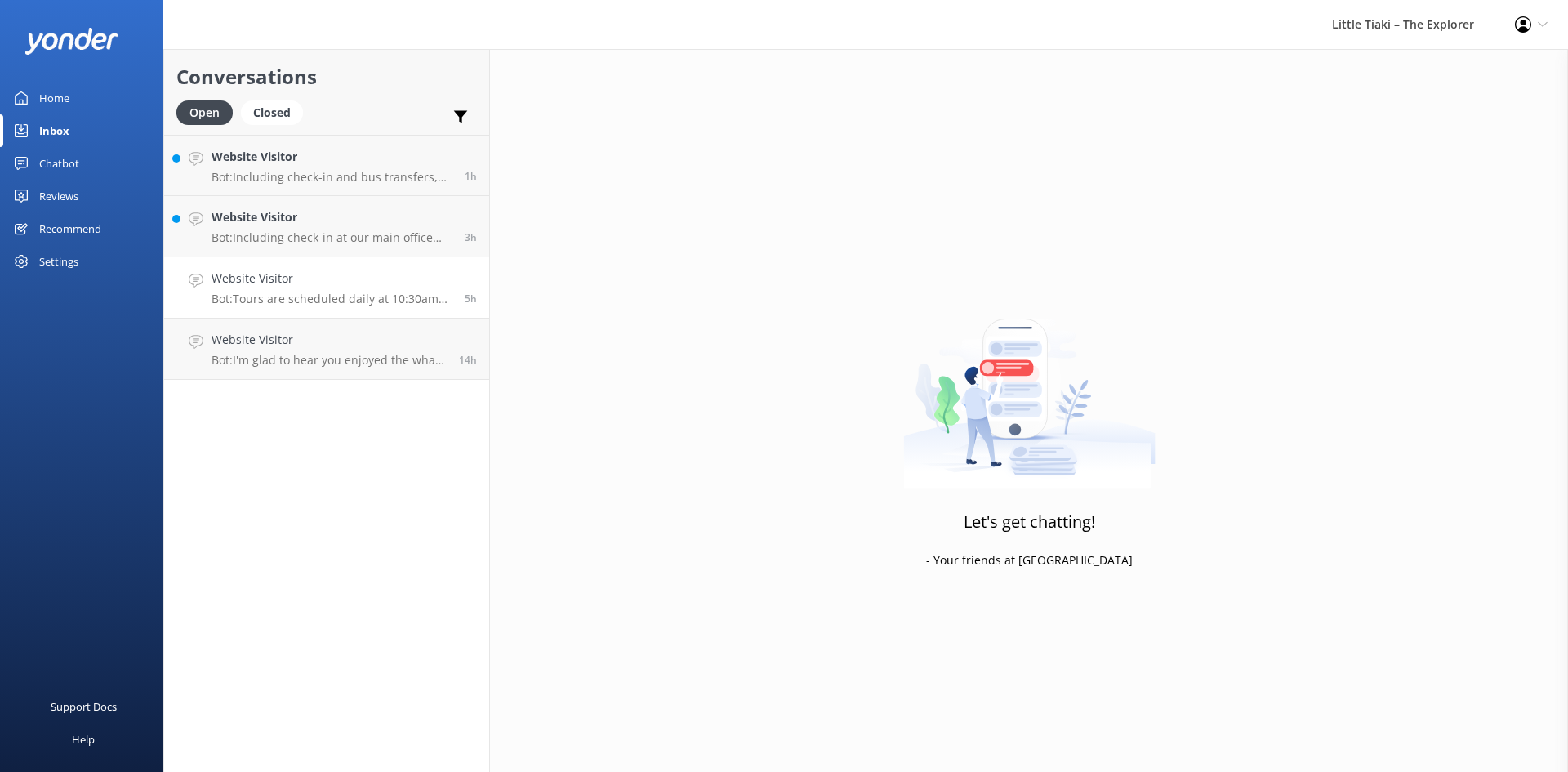
click at [426, 293] on p "Bot: Tours are scheduled daily at 10:30am year-round. Additional tours may be a…" at bounding box center [332, 298] width 241 height 15
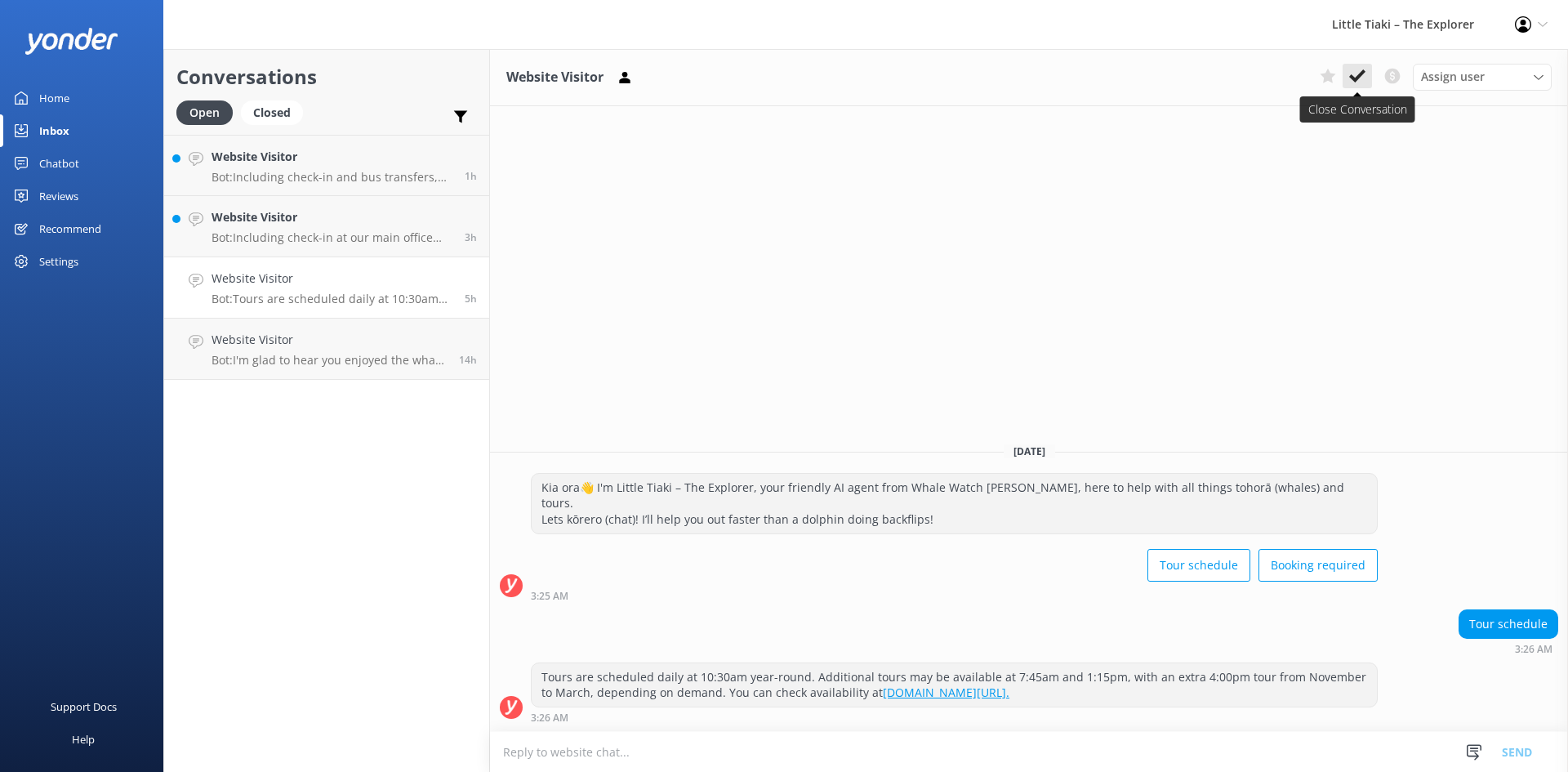
click at [1362, 73] on use at bounding box center [1356, 76] width 16 height 14
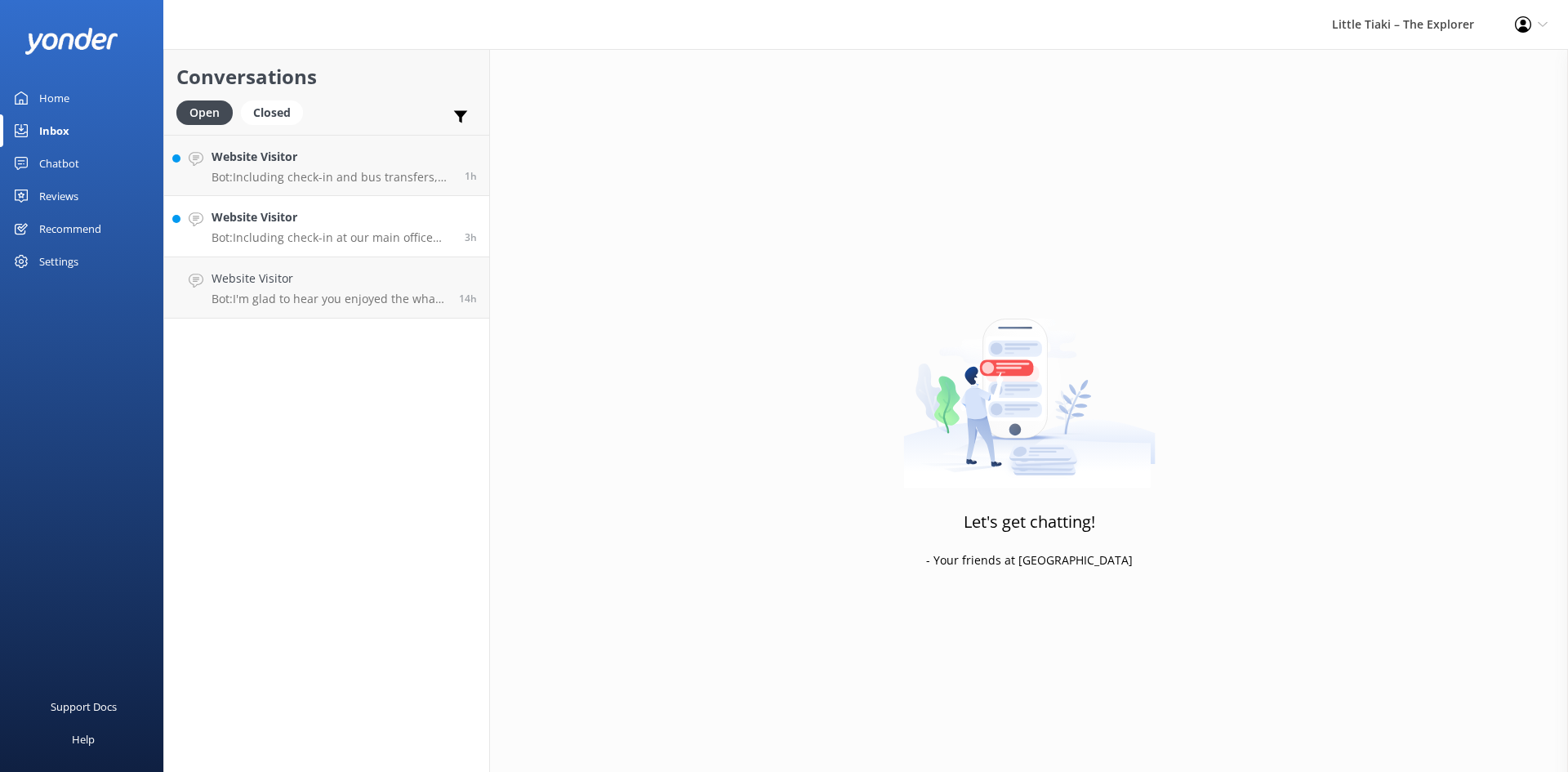
click at [400, 244] on p "Bot: Including check-in at our main office and bus transfers to and from our ma…" at bounding box center [332, 237] width 241 height 15
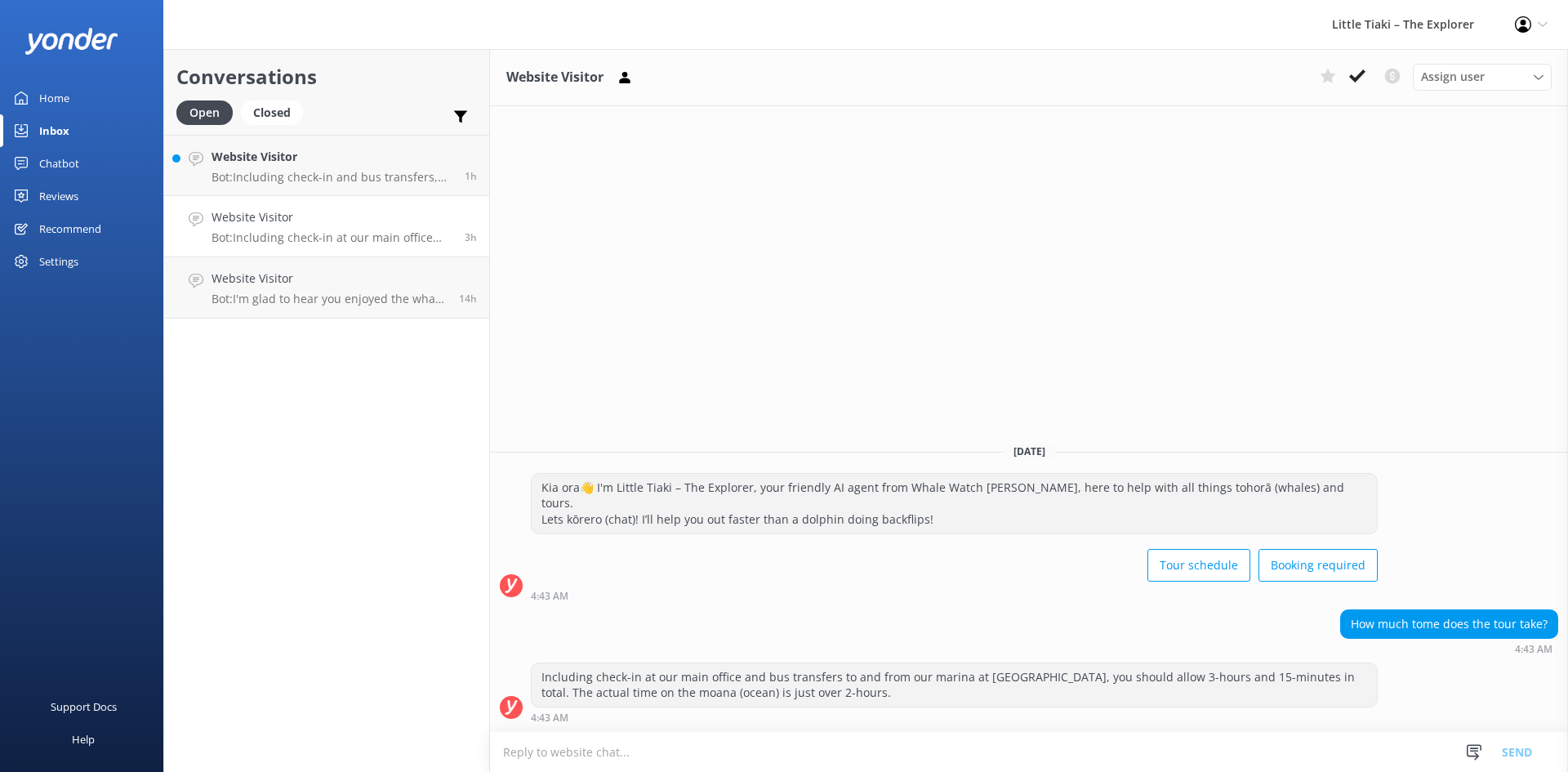
drag, startPoint x: 1379, startPoint y: 600, endPoint x: 1400, endPoint y: 640, distance: 45.2
click at [1400, 640] on div "Website Visitor Assign user Customer Support Wiremu Stone Abba kahu [PERSON_NAM…" at bounding box center [1028, 410] width 1078 height 723
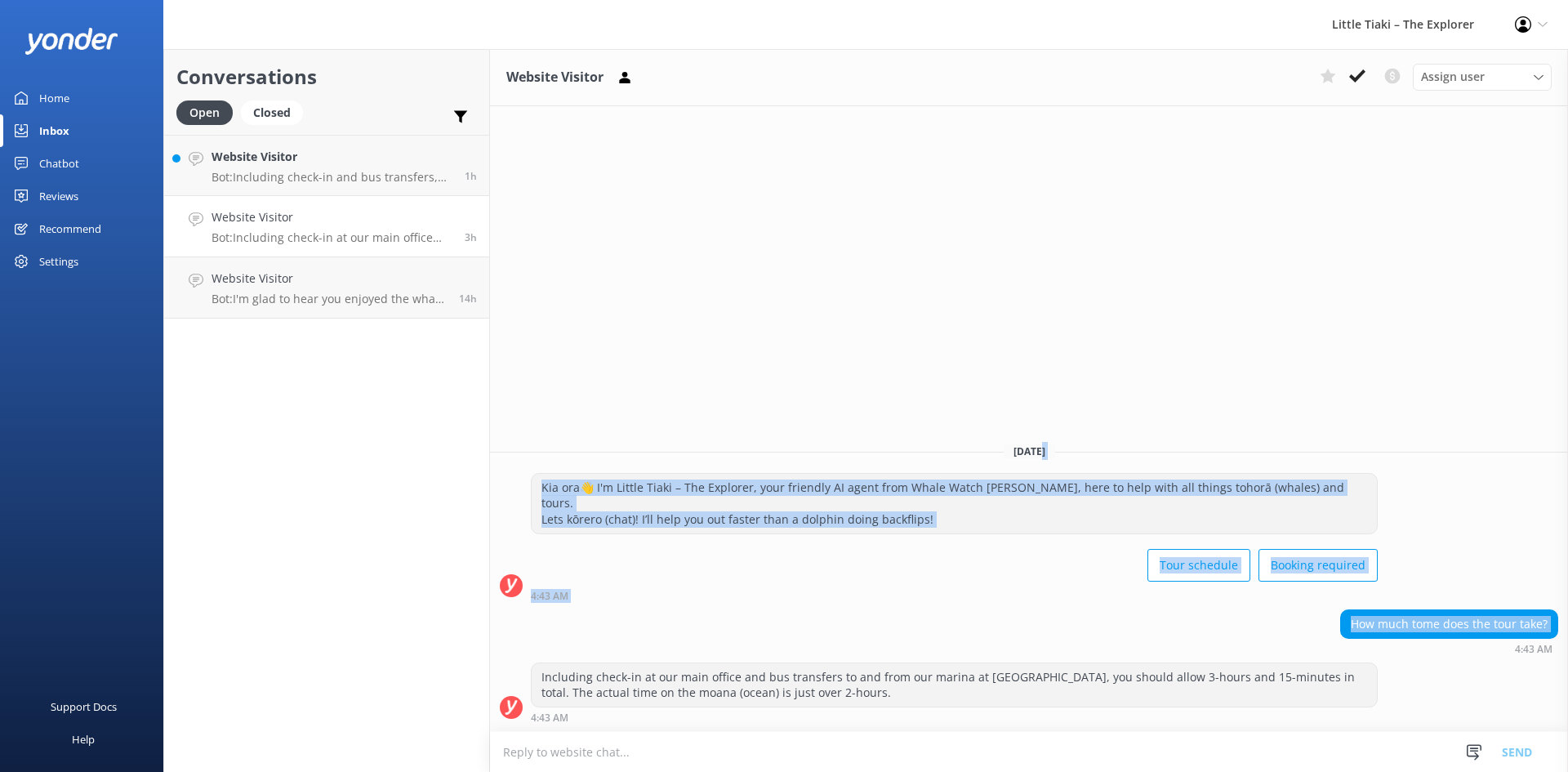
click at [1513, 483] on div "[DATE] Kia ora👋 I'm Little Tiaki – The Explorer, your friendly AI agent from Wh…" at bounding box center [1028, 579] width 1078 height 301
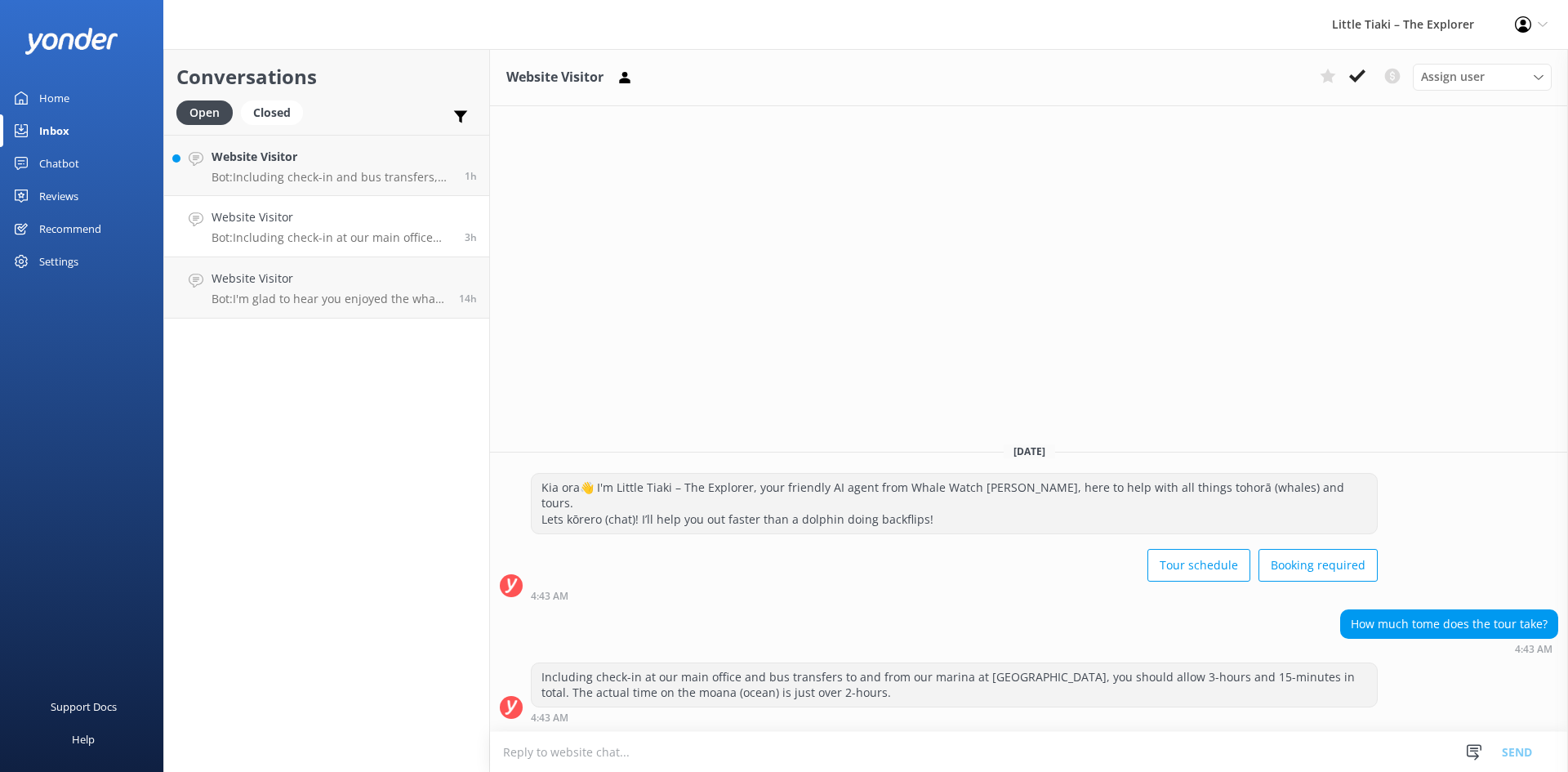
click at [1432, 34] on div "Little Tiaki – The Explorer" at bounding box center [1403, 24] width 183 height 49
click at [1354, 71] on icon at bounding box center [1356, 75] width 16 height 16
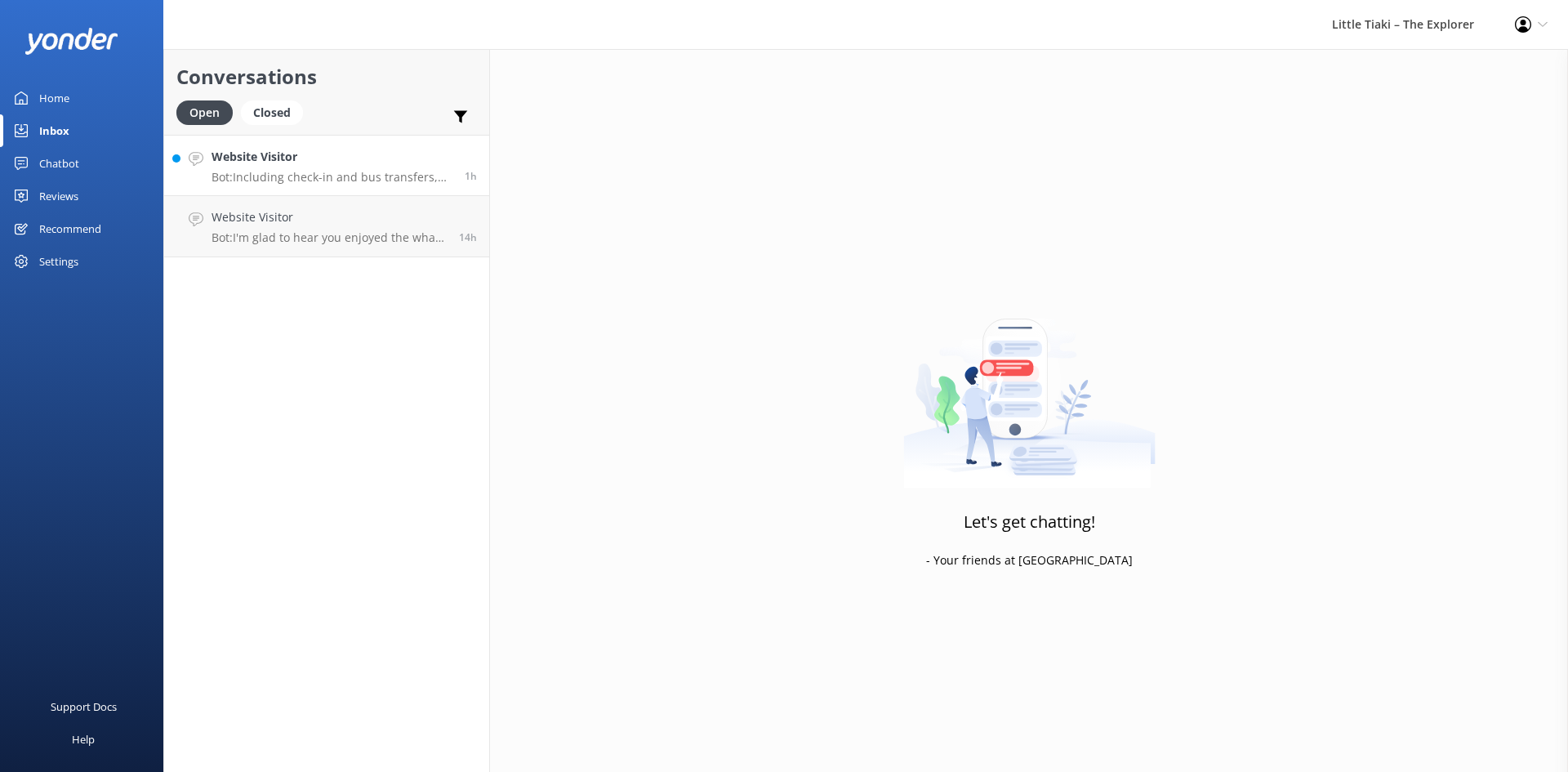
click at [432, 181] on p "Bot: Including check-in and bus transfers, the whale watching tour lasts 3 hour…" at bounding box center [332, 177] width 241 height 15
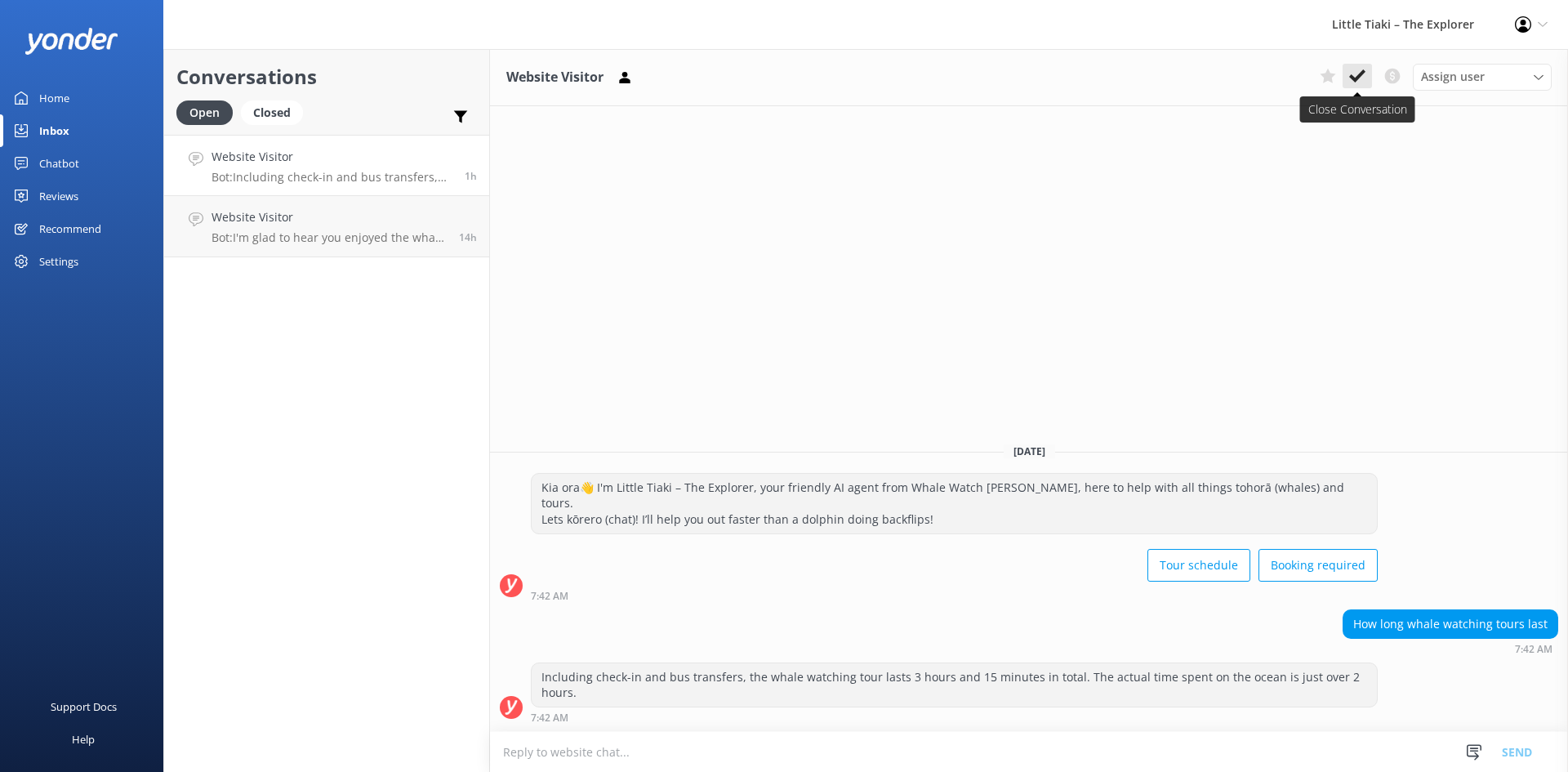
click at [1349, 86] on button at bounding box center [1357, 75] width 29 height 24
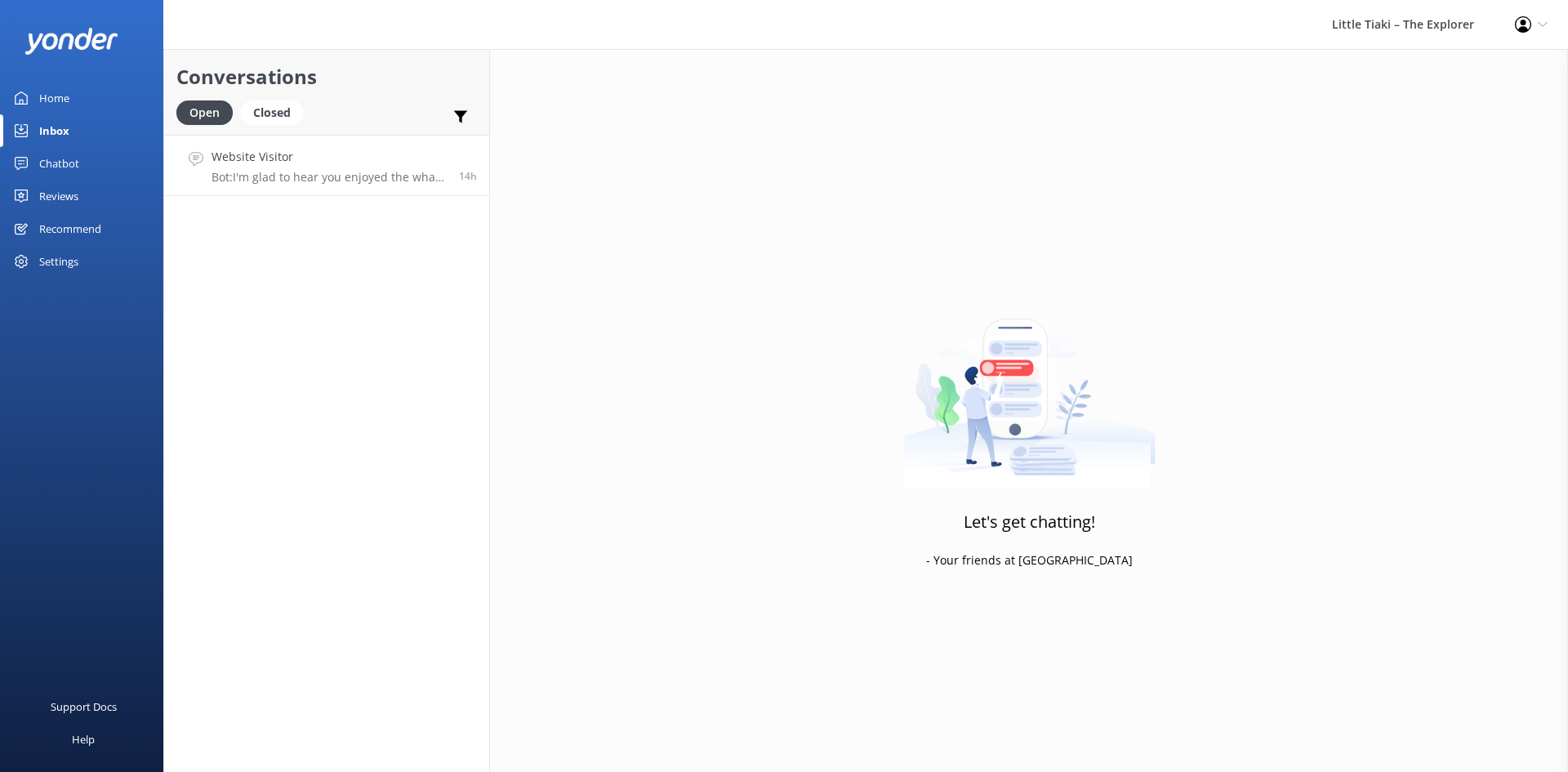
click at [421, 182] on p "Bot: I'm glad to hear you enjoyed the whale watching experience! For purchasing…" at bounding box center [329, 177] width 235 height 15
